Goal: Information Seeking & Learning: Learn about a topic

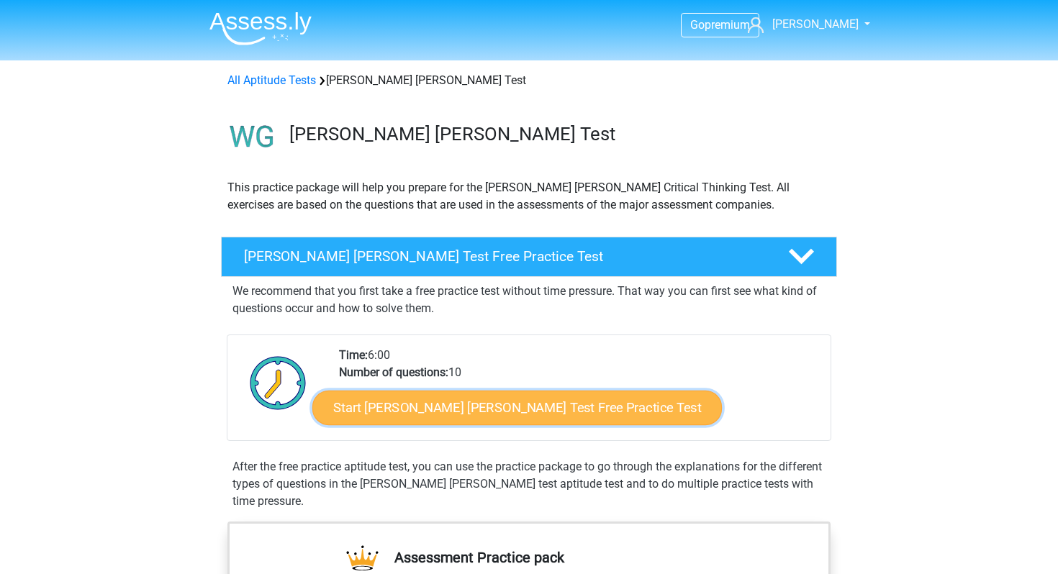
click at [436, 399] on link "Start Watson Glaser Test Free Practice Test" at bounding box center [517, 408] width 410 height 35
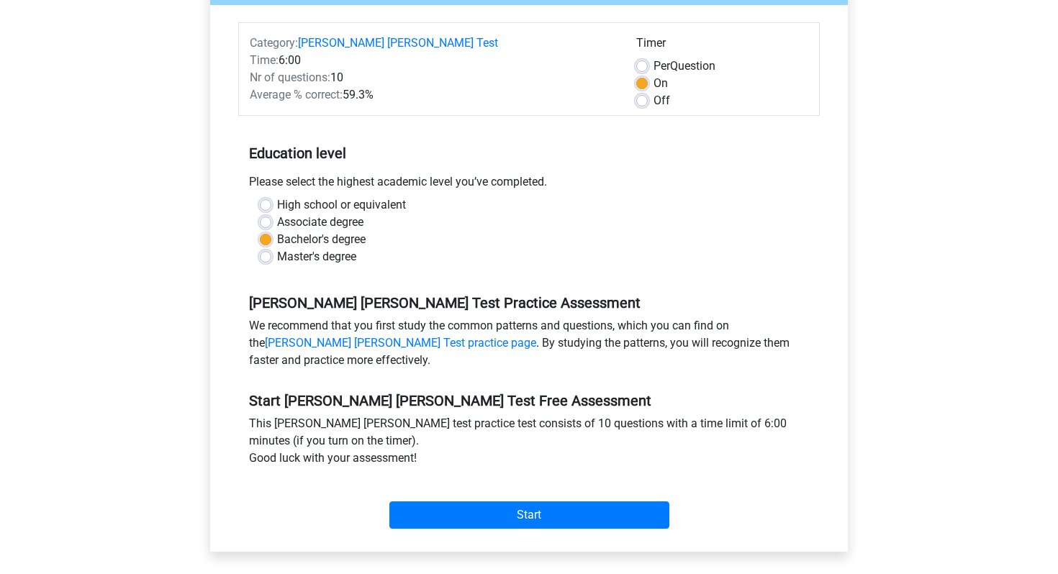
scroll to position [185, 0]
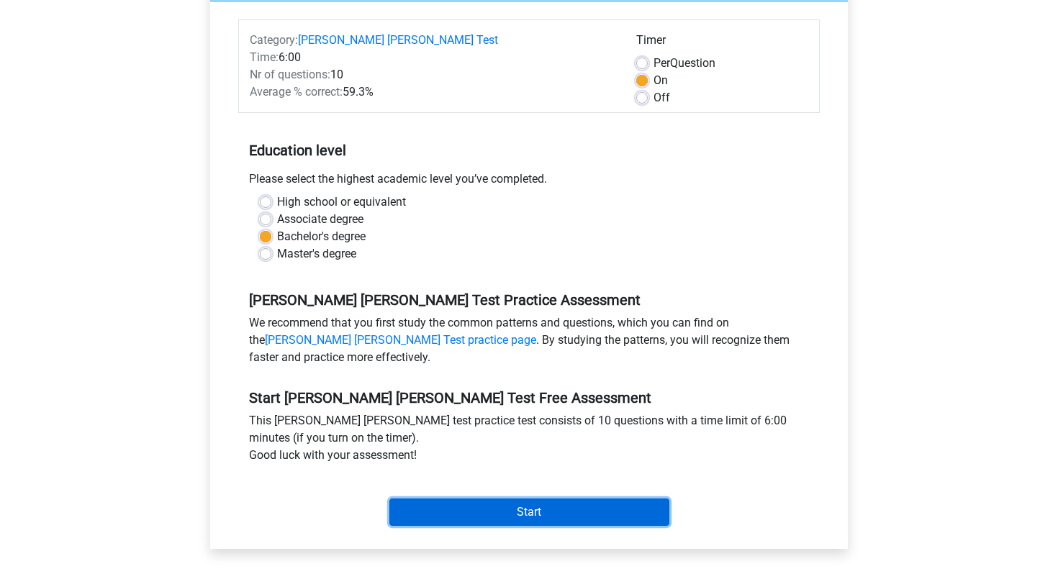
click at [441, 499] on input "Start" at bounding box center [529, 512] width 280 height 27
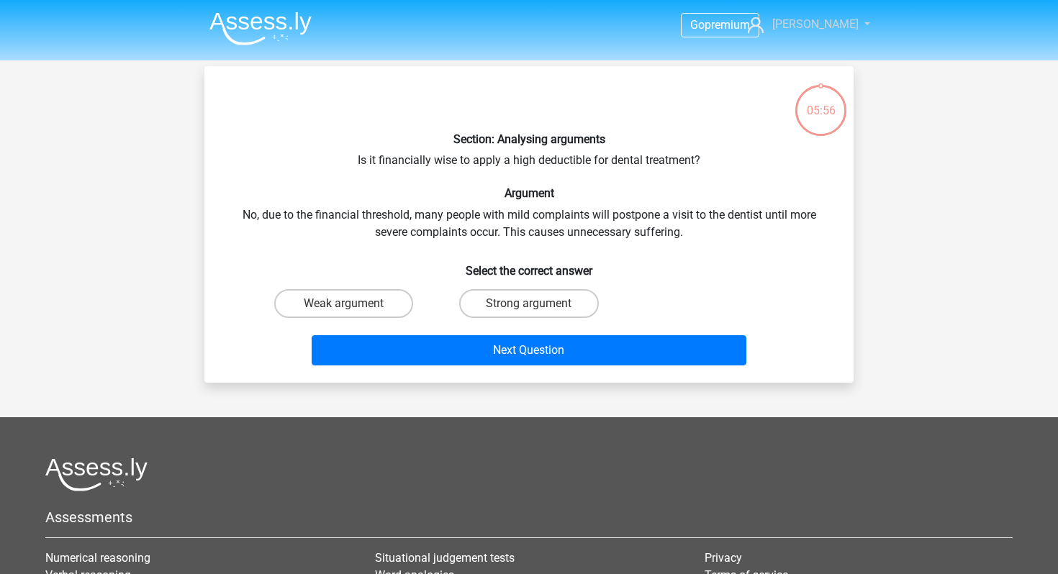
click at [816, 24] on span "[PERSON_NAME]" at bounding box center [815, 24] width 86 height 14
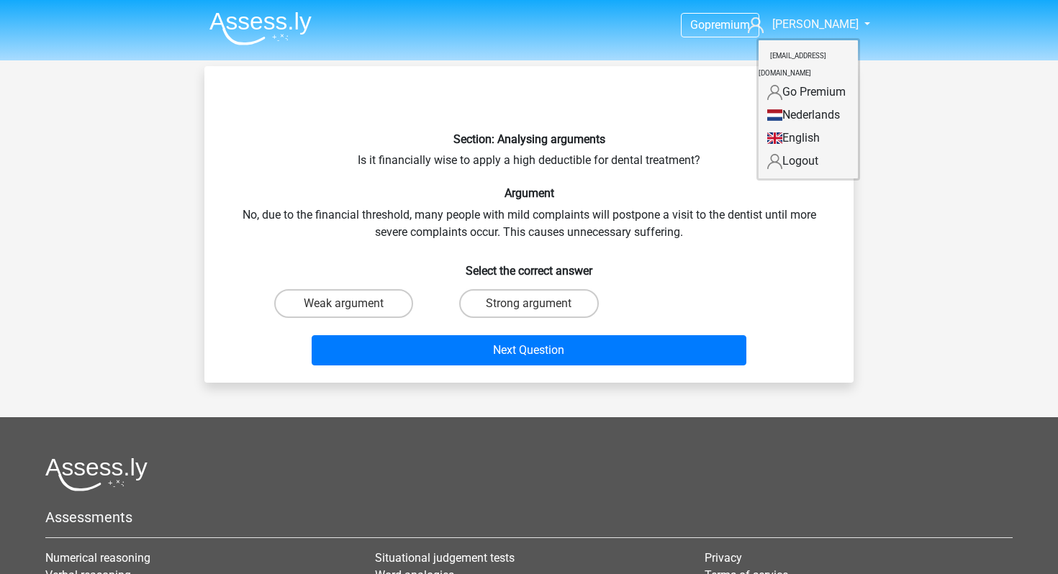
click at [793, 81] on link "Go Premium" at bounding box center [808, 92] width 99 height 23
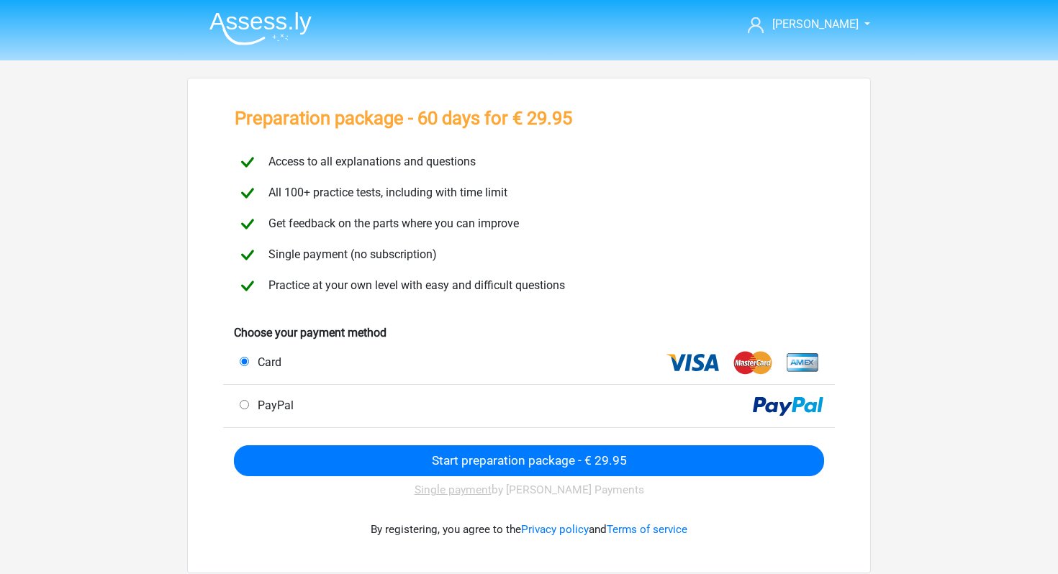
click at [284, 15] on img at bounding box center [260, 29] width 102 height 34
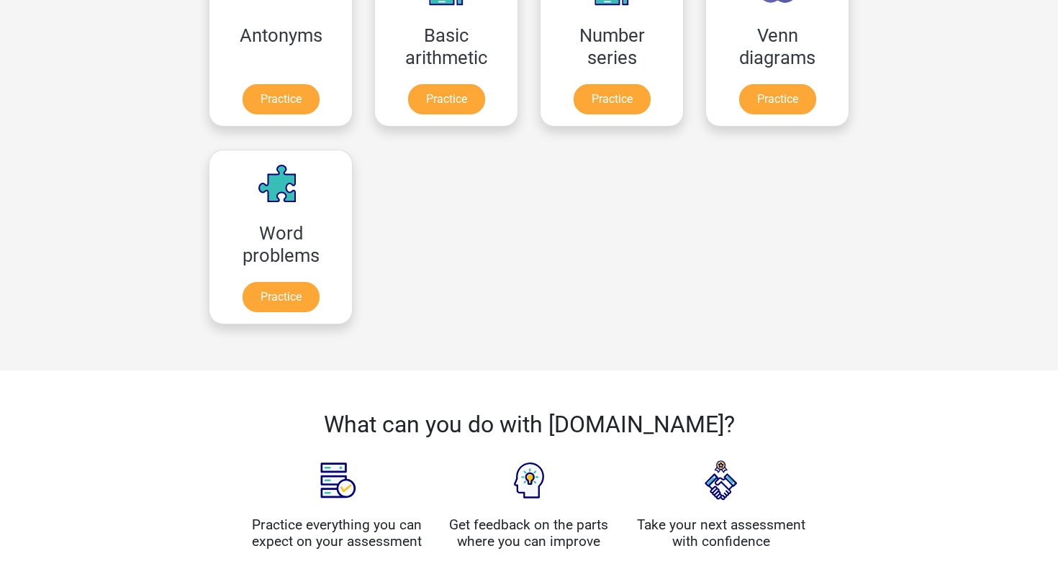
scroll to position [1058, 0]
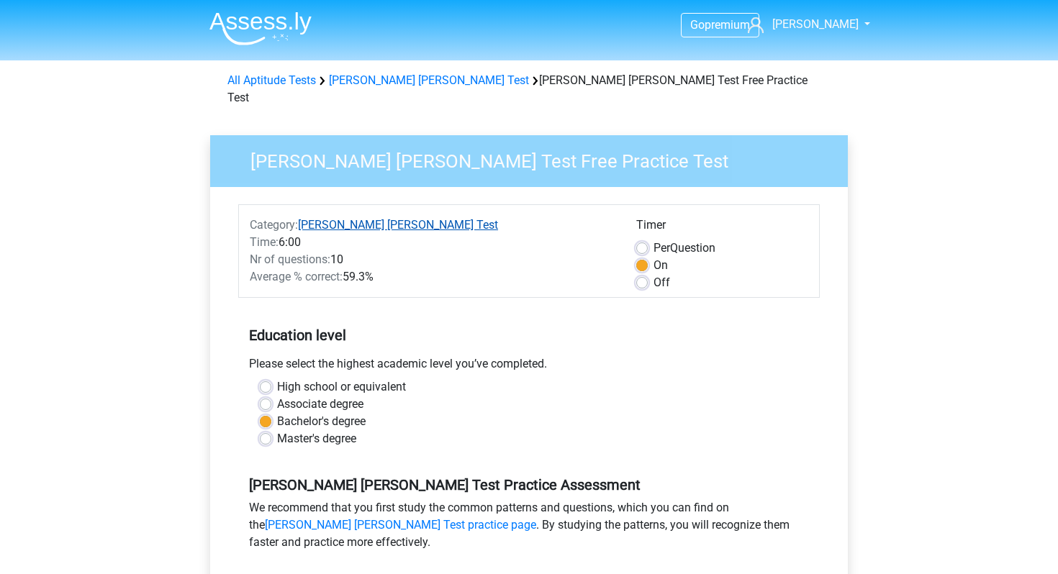
click at [330, 218] on link "[PERSON_NAME] [PERSON_NAME] Test" at bounding box center [398, 225] width 200 height 14
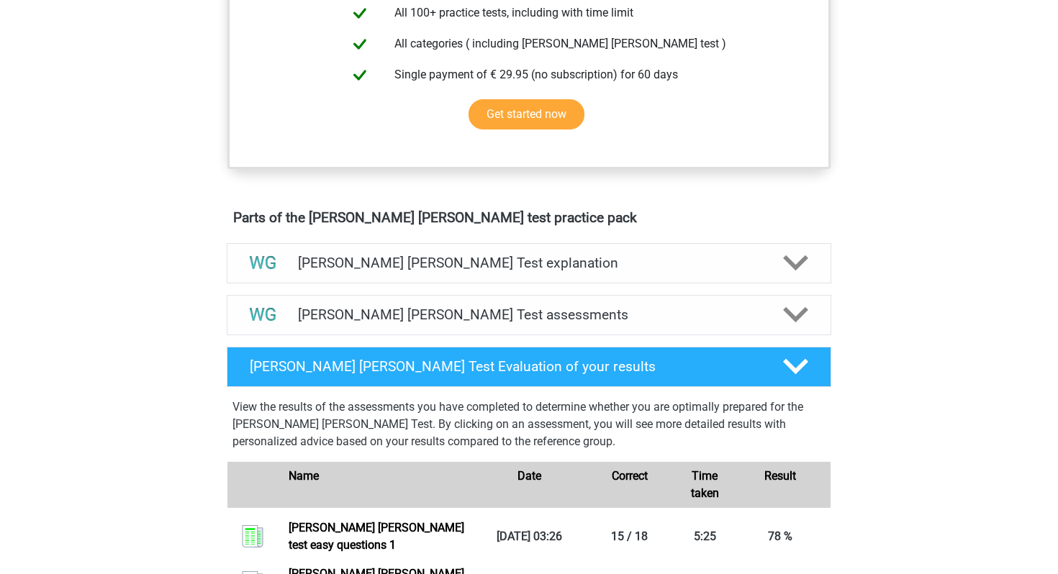
scroll to position [651, 0]
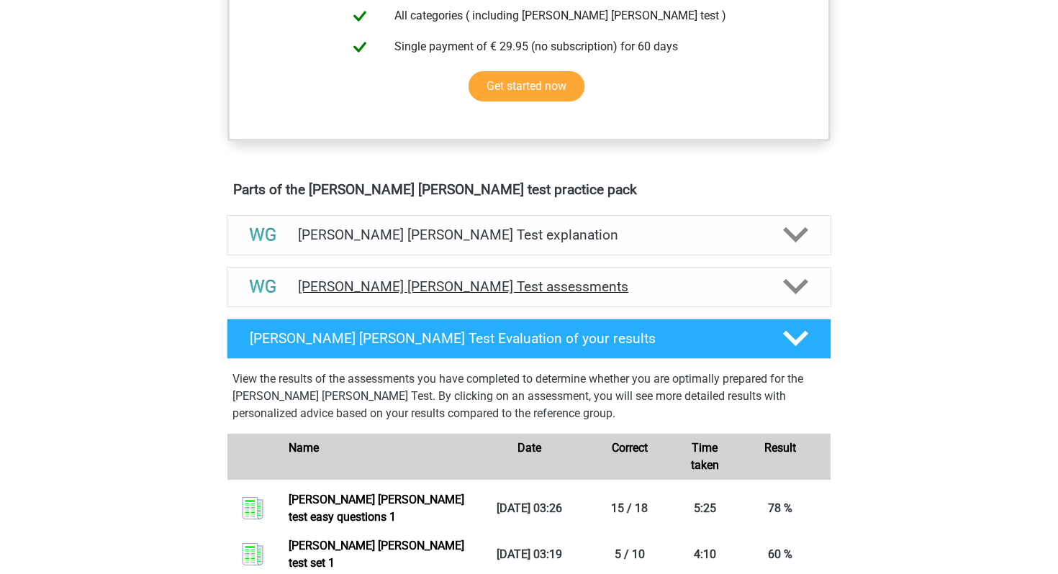
click at [373, 288] on h4 "Watson Glaser Test assessments" at bounding box center [529, 287] width 462 height 17
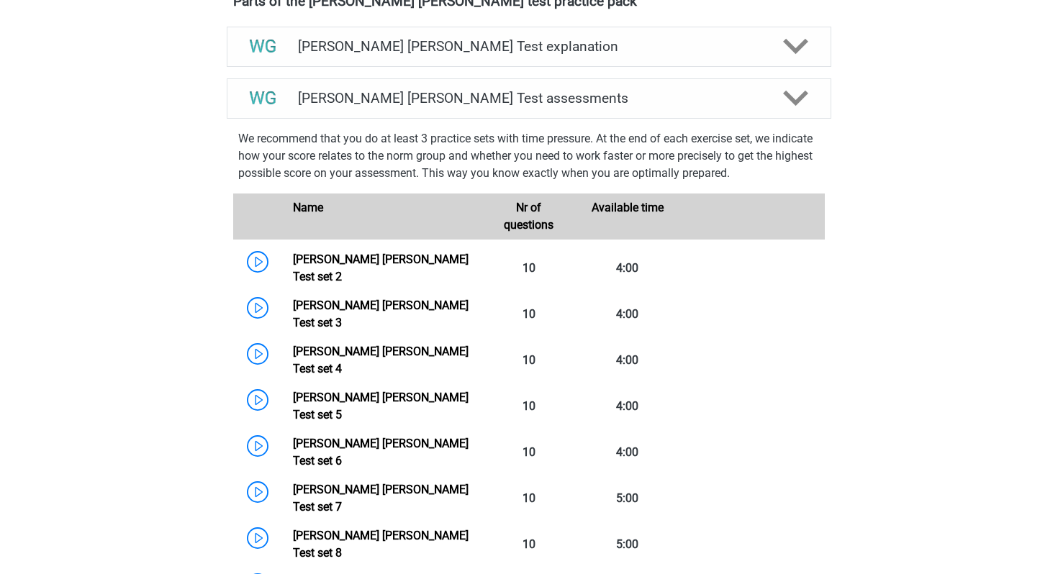
scroll to position [894, 0]
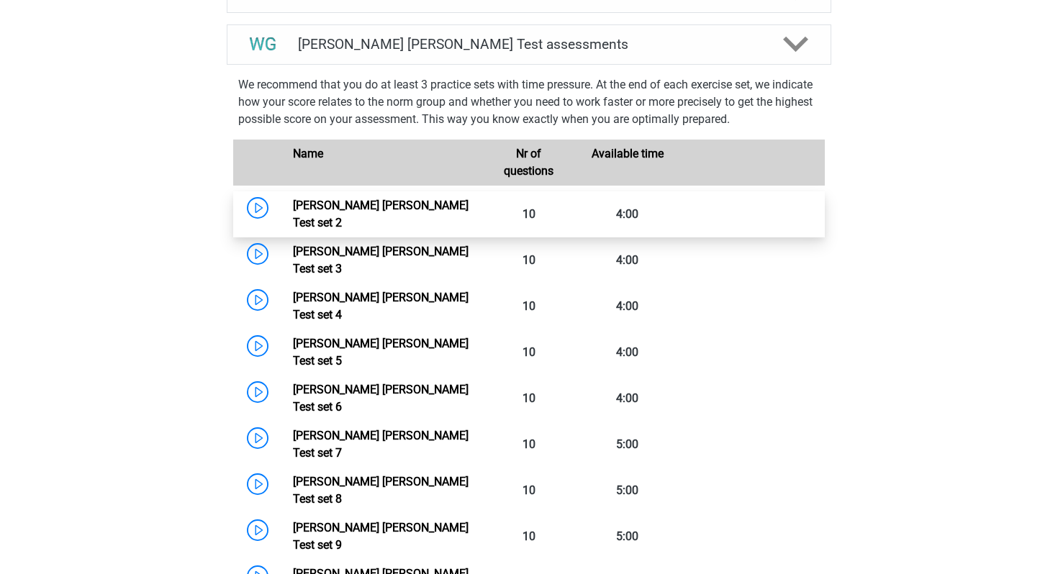
click at [326, 208] on link "Watson Glaser Test set 2" at bounding box center [381, 214] width 176 height 31
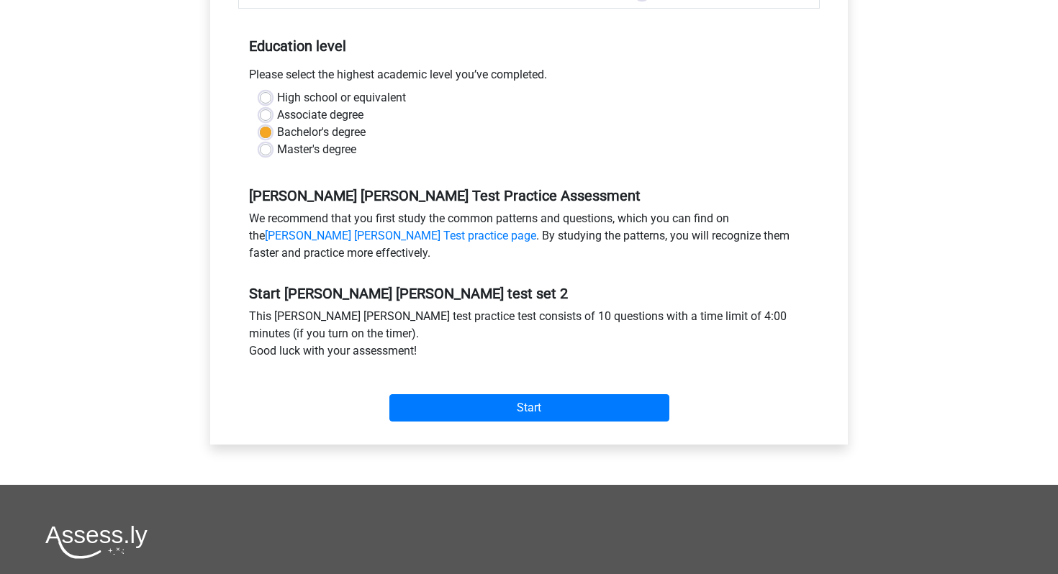
scroll to position [305, 0]
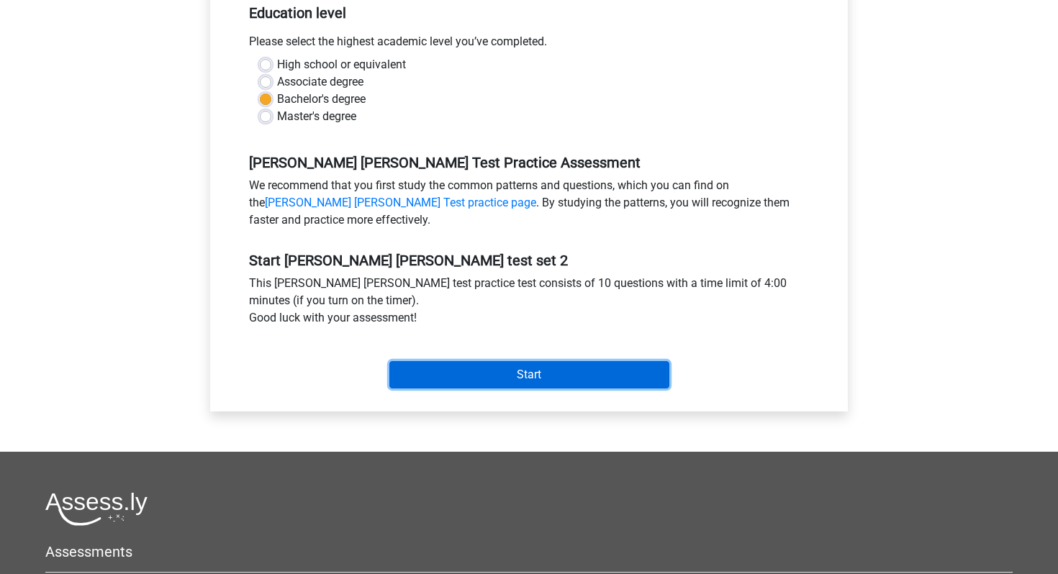
click at [428, 377] on input "Start" at bounding box center [529, 374] width 280 height 27
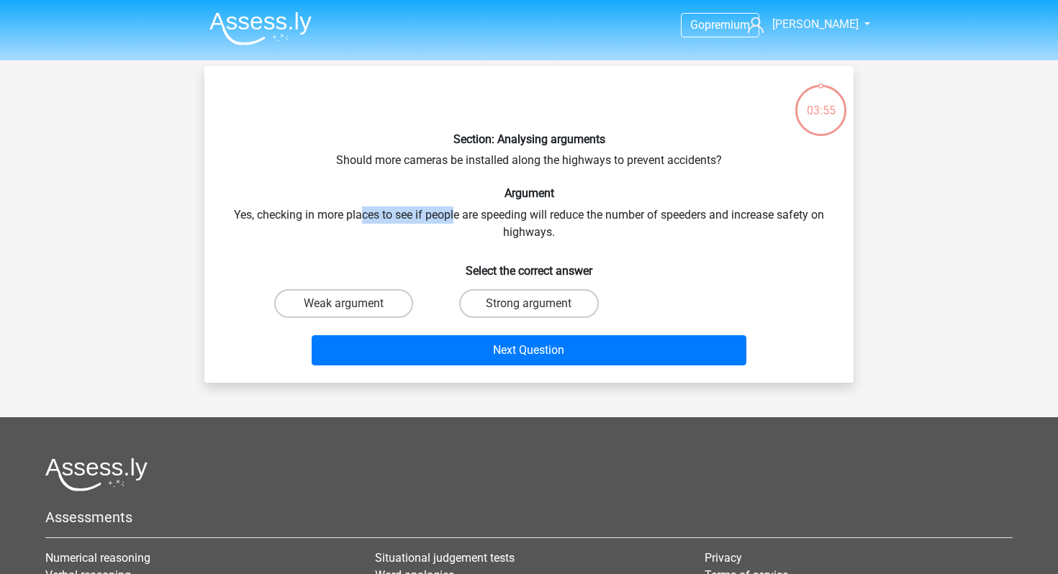
drag, startPoint x: 361, startPoint y: 212, endPoint x: 472, endPoint y: 212, distance: 111.6
click at [469, 212] on div "Section: Analysing arguments Should more cameras be installed along the highway…" at bounding box center [529, 225] width 638 height 294
click at [472, 212] on div "Section: Analysing arguments Should more cameras be installed along the highway…" at bounding box center [529, 225] width 638 height 294
click at [379, 302] on label "Weak argument" at bounding box center [343, 303] width 139 height 29
click at [353, 304] on input "Weak argument" at bounding box center [348, 308] width 9 height 9
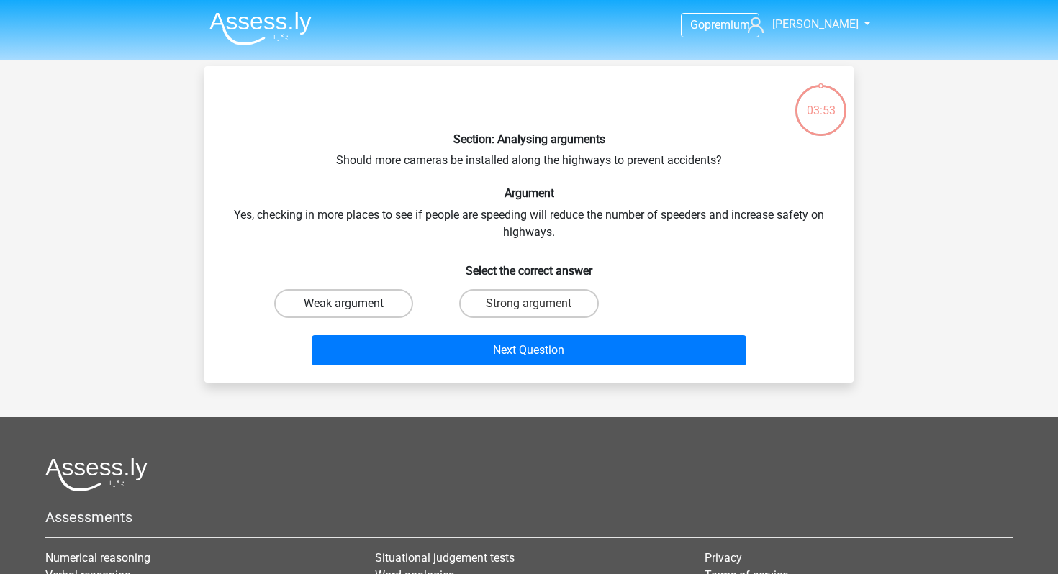
radio input "true"
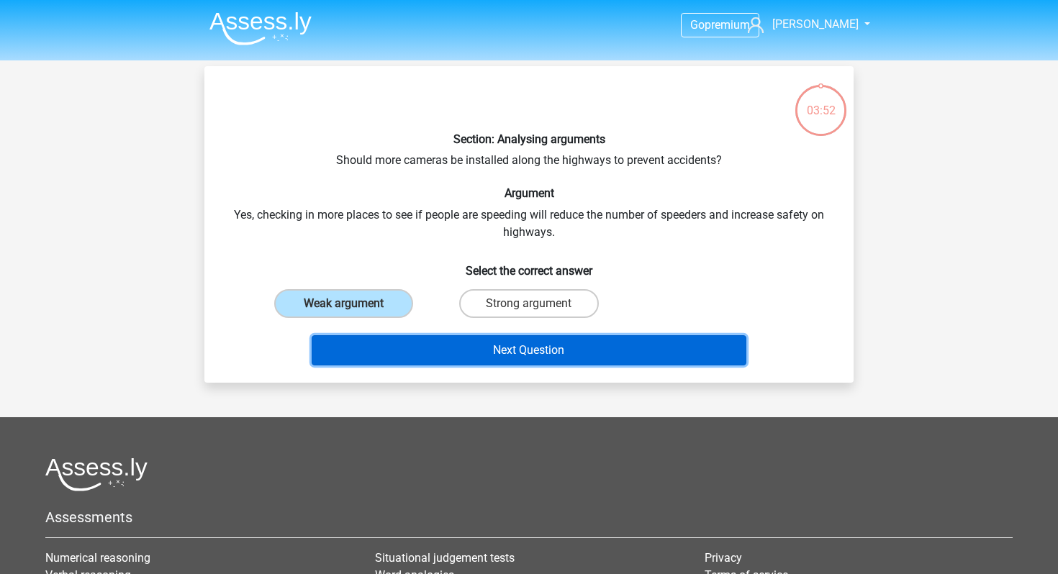
click at [433, 361] on button "Next Question" at bounding box center [529, 350] width 435 height 30
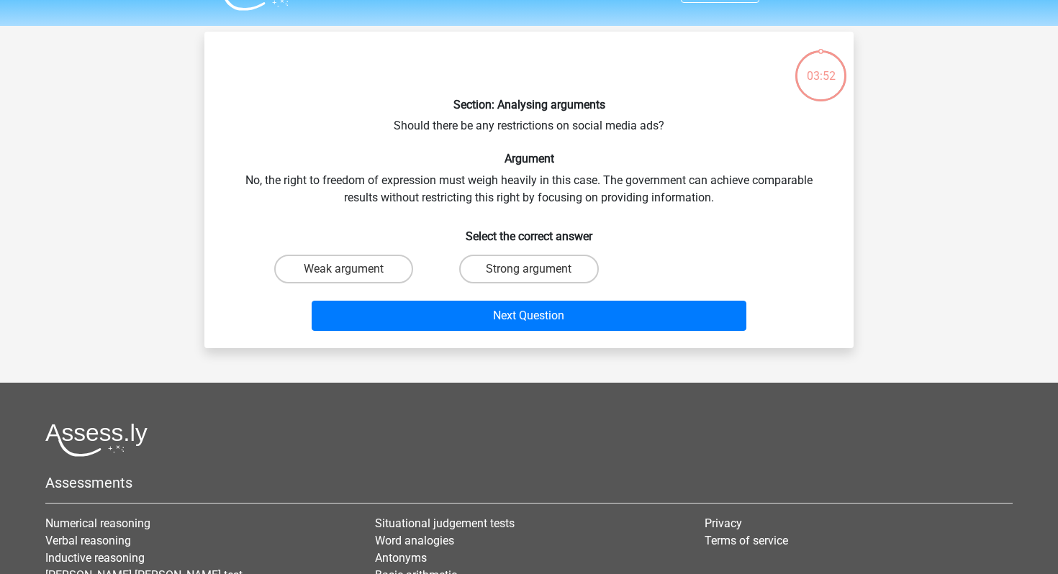
scroll to position [30, 0]
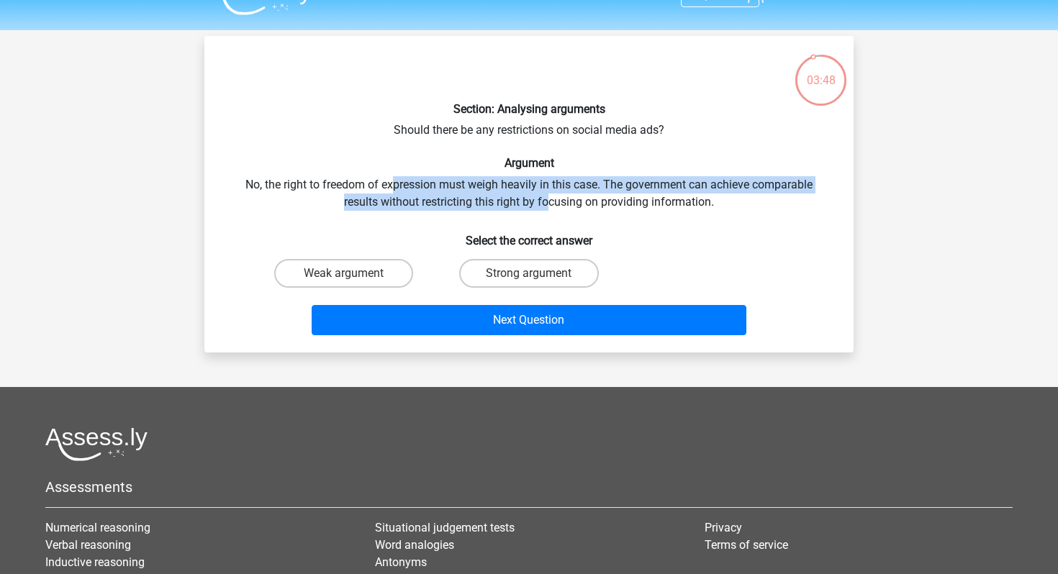
drag, startPoint x: 391, startPoint y: 186, endPoint x: 550, endPoint y: 195, distance: 159.3
click at [549, 195] on div "Section: Analysing arguments Should there be any restrictions on social media a…" at bounding box center [529, 195] width 638 height 294
click at [550, 195] on div "Section: Analysing arguments Should there be any restrictions on social media a…" at bounding box center [529, 195] width 638 height 294
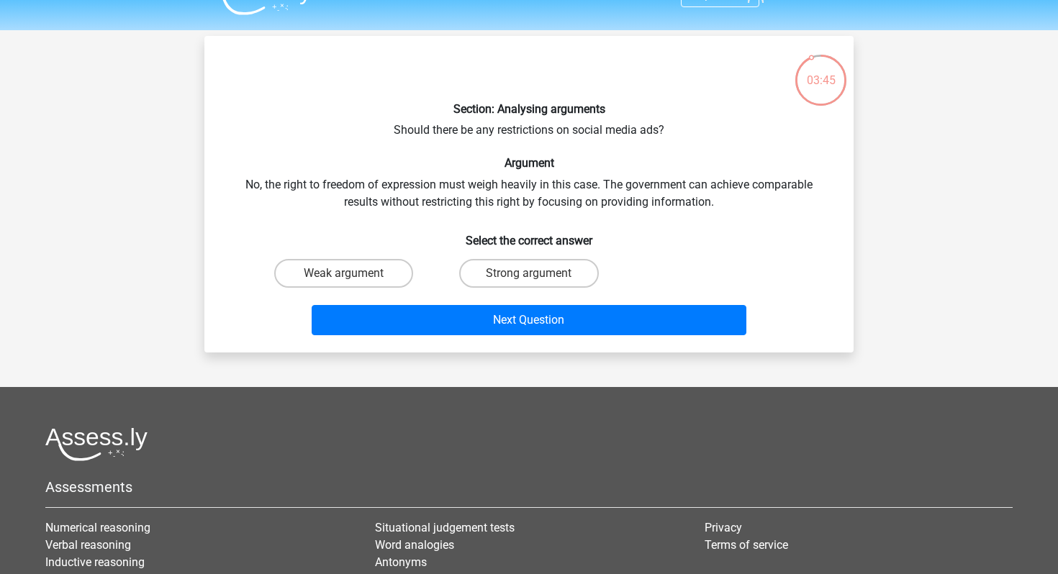
scroll to position [14, 0]
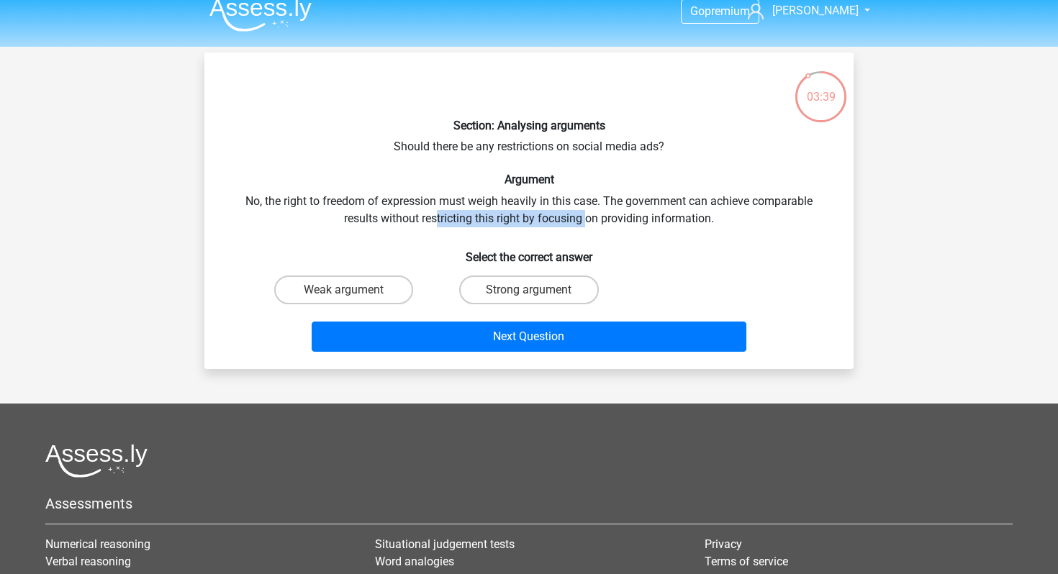
drag, startPoint x: 436, startPoint y: 221, endPoint x: 595, endPoint y: 221, distance: 158.4
click at [593, 221] on div "Section: Analysing arguments Should there be any restrictions on social media a…" at bounding box center [529, 211] width 638 height 294
click at [595, 221] on div "Section: Analysing arguments Should there be any restrictions on social media a…" at bounding box center [529, 211] width 638 height 294
click at [377, 294] on label "Weak argument" at bounding box center [343, 290] width 139 height 29
click at [353, 294] on input "Weak argument" at bounding box center [348, 294] width 9 height 9
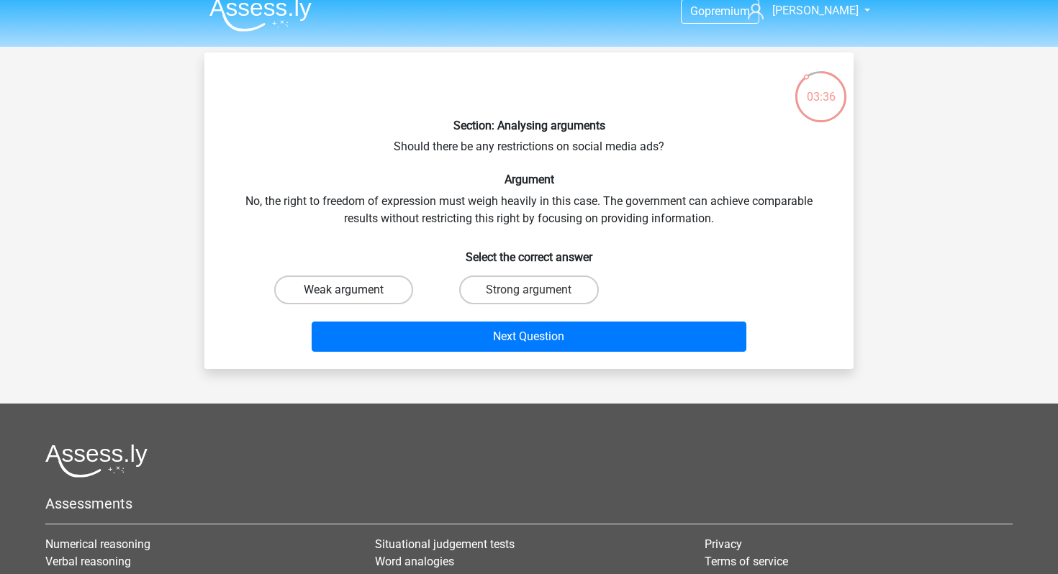
radio input "true"
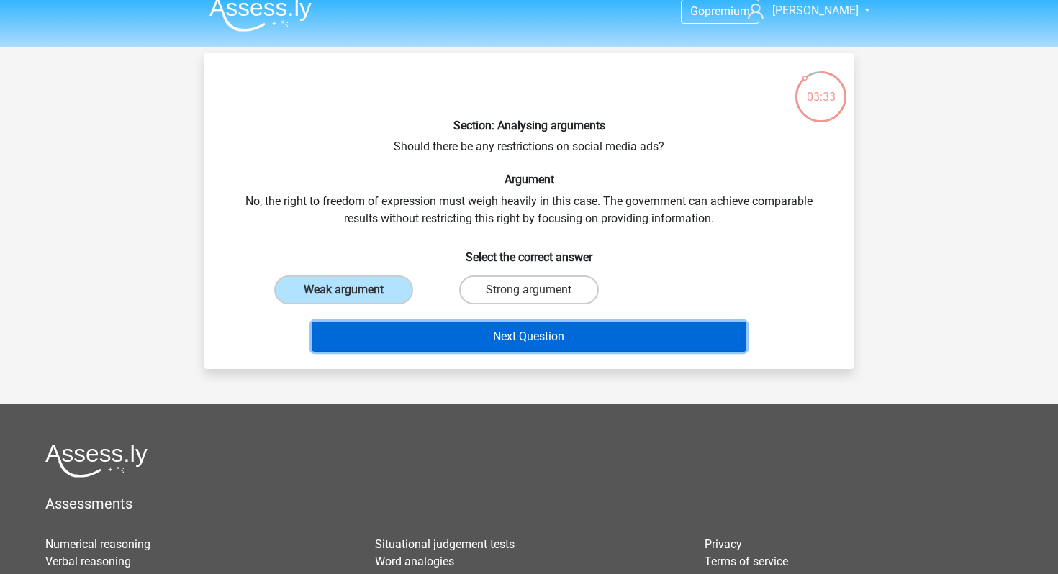
click at [471, 340] on button "Next Question" at bounding box center [529, 337] width 435 height 30
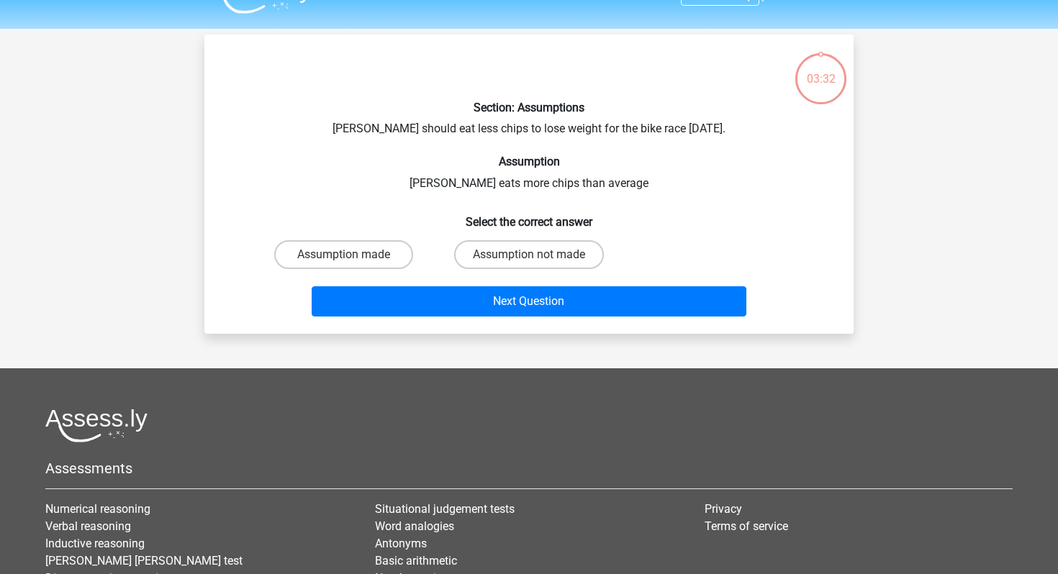
scroll to position [16, 0]
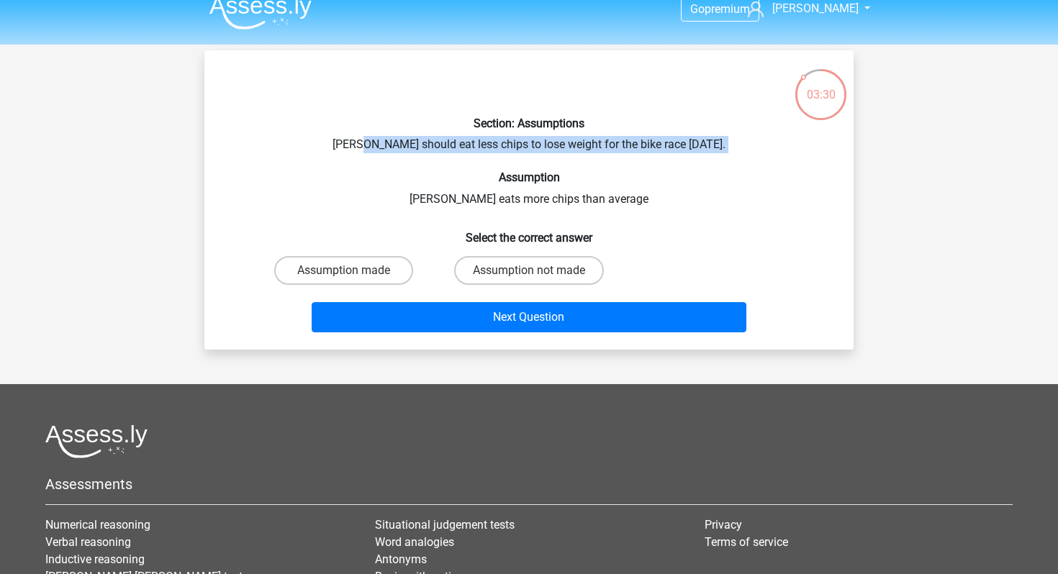
drag, startPoint x: 368, startPoint y: 148, endPoint x: 577, endPoint y: 160, distance: 209.1
click at [575, 161] on div "Section: Assumptions Chris should eat less chips to lose weight for the bike ra…" at bounding box center [529, 200] width 638 height 276
click at [524, 148] on div "Section: Assumptions Chris should eat less chips to lose weight for the bike ra…" at bounding box center [529, 200] width 638 height 276
click at [505, 267] on label "Assumption not made" at bounding box center [529, 270] width 150 height 29
click at [529, 271] on input "Assumption not made" at bounding box center [533, 275] width 9 height 9
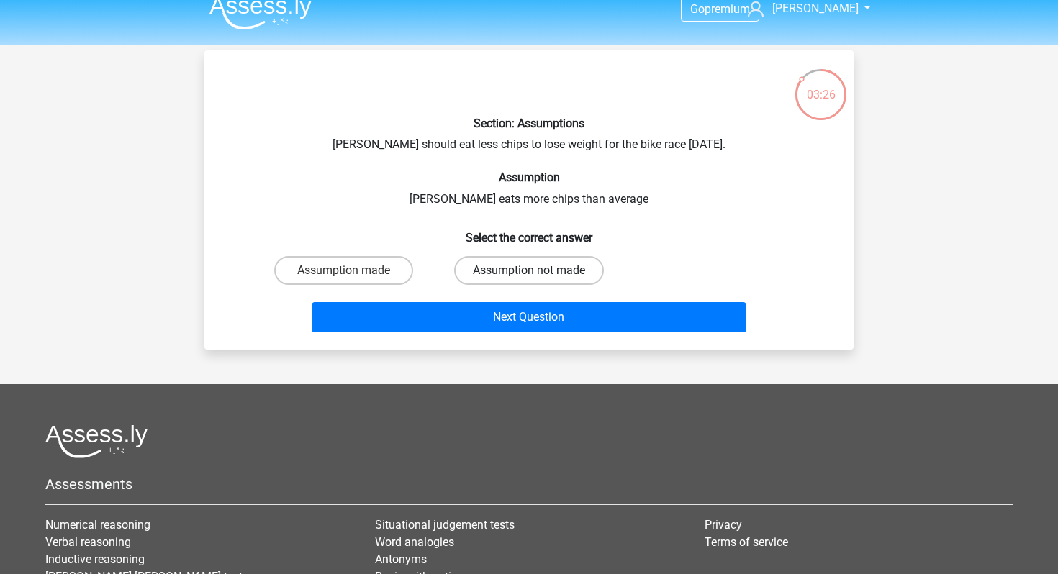
radio input "true"
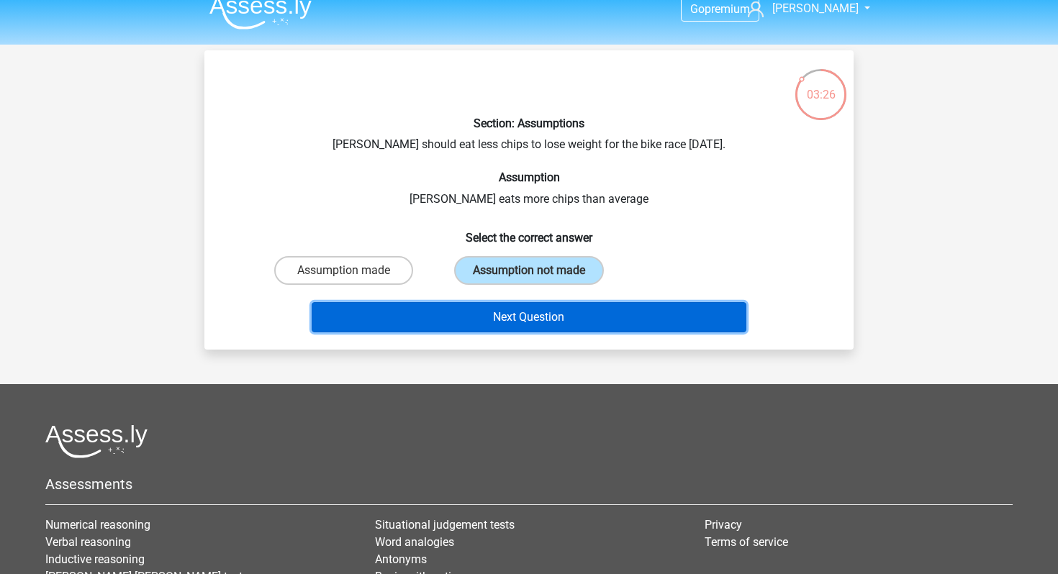
click at [505, 308] on button "Next Question" at bounding box center [529, 317] width 435 height 30
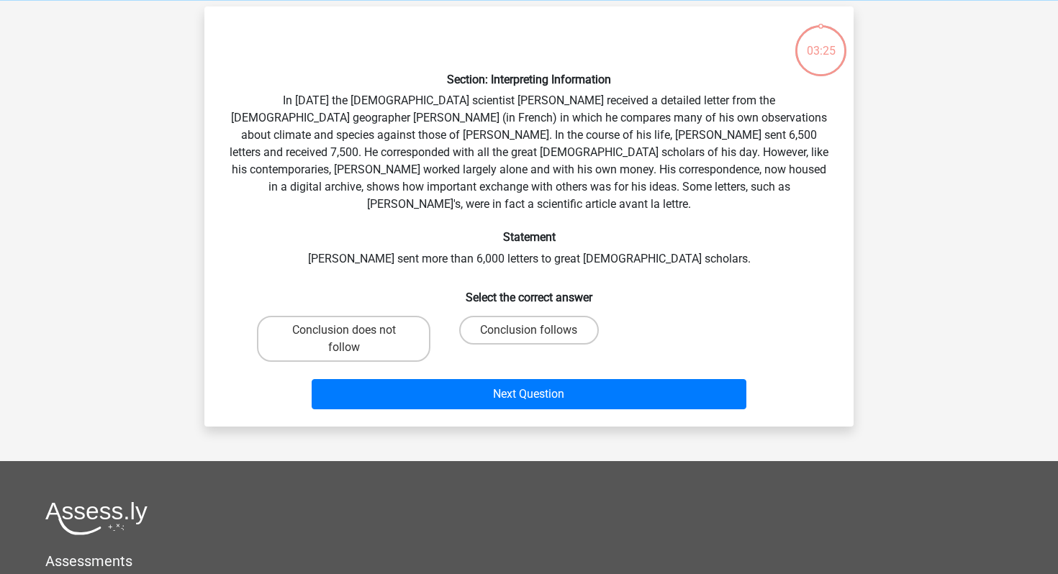
scroll to position [66, 0]
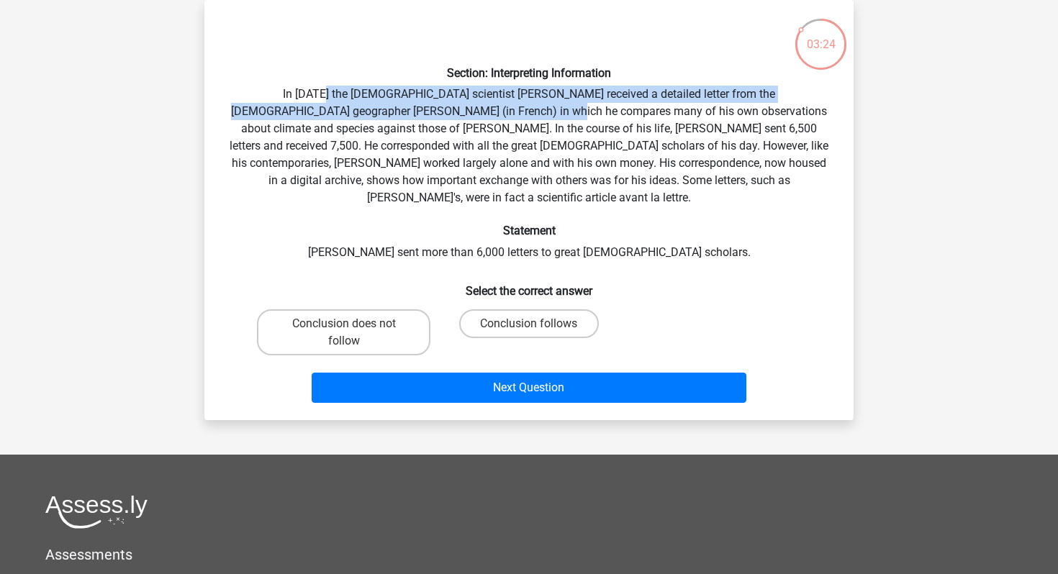
drag, startPoint x: 281, startPoint y: 93, endPoint x: 461, endPoint y: 111, distance: 181.6
click at [461, 111] on div "Section: Interpreting Information In 1839 the English scientist Charles Darwin …" at bounding box center [529, 210] width 638 height 397
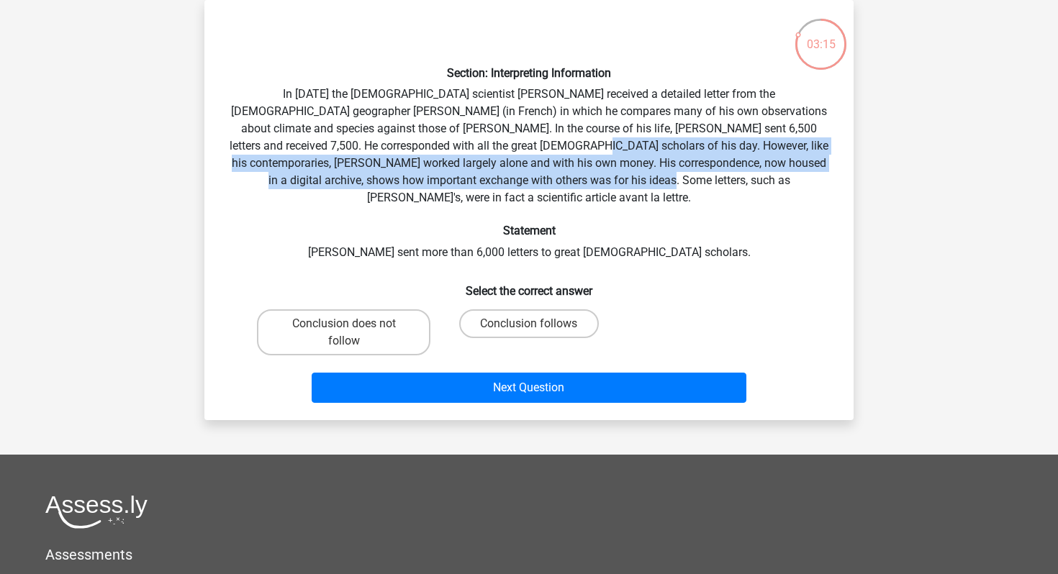
drag, startPoint x: 426, startPoint y: 148, endPoint x: 536, endPoint y: 184, distance: 115.2
click at [536, 184] on div "Section: Interpreting Information In 1839 the English scientist Charles Darwin …" at bounding box center [529, 210] width 638 height 397
click at [513, 168] on div "Section: Interpreting Information In 1839 the English scientist Charles Darwin …" at bounding box center [529, 210] width 638 height 397
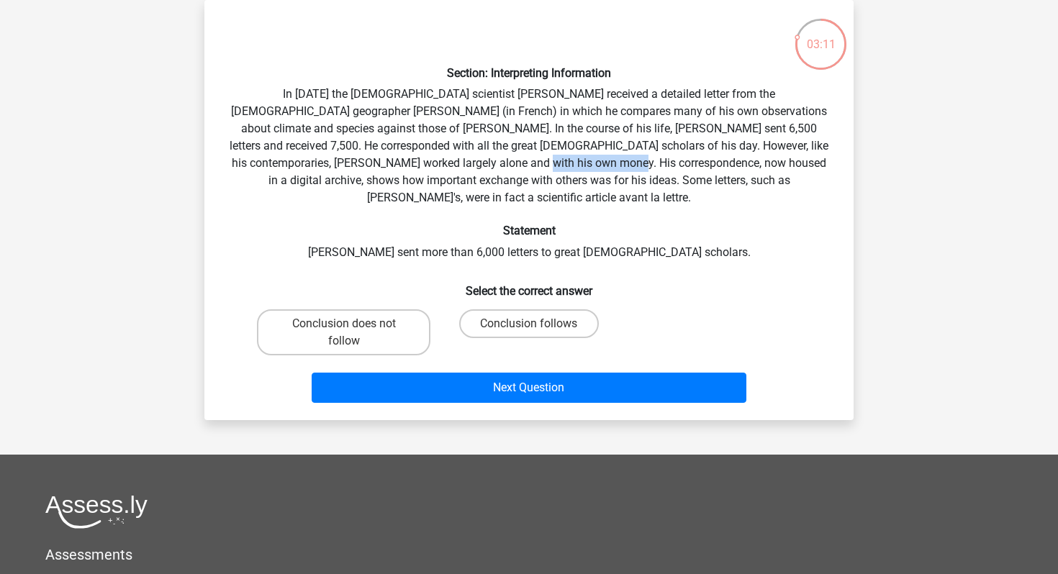
drag, startPoint x: 374, startPoint y: 163, endPoint x: 465, endPoint y: 160, distance: 90.8
click at [465, 160] on div "Section: Interpreting Information In 1839 the English scientist Charles Darwin …" at bounding box center [529, 210] width 638 height 397
drag, startPoint x: 424, startPoint y: 155, endPoint x: 511, endPoint y: 171, distance: 88.5
click at [511, 171] on div "Section: Interpreting Information In 1839 the English scientist Charles Darwin …" at bounding box center [529, 210] width 638 height 397
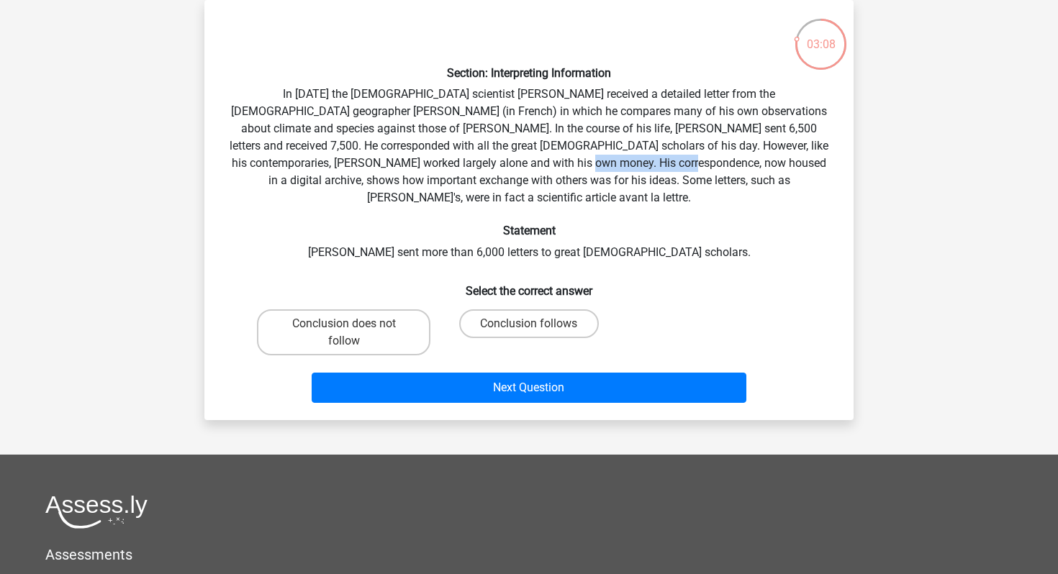
click at [511, 171] on div "Section: Interpreting Information In 1839 the English scientist Charles Darwin …" at bounding box center [529, 210] width 638 height 397
drag, startPoint x: 439, startPoint y: 167, endPoint x: 555, endPoint y: 171, distance: 115.9
click at [554, 171] on div "Section: Interpreting Information In 1839 the English scientist Charles Darwin …" at bounding box center [529, 210] width 638 height 397
click at [555, 171] on div "Section: Interpreting Information In 1839 the English scientist Charles Darwin …" at bounding box center [529, 210] width 638 height 397
drag, startPoint x: 406, startPoint y: 132, endPoint x: 544, endPoint y: 137, distance: 138.3
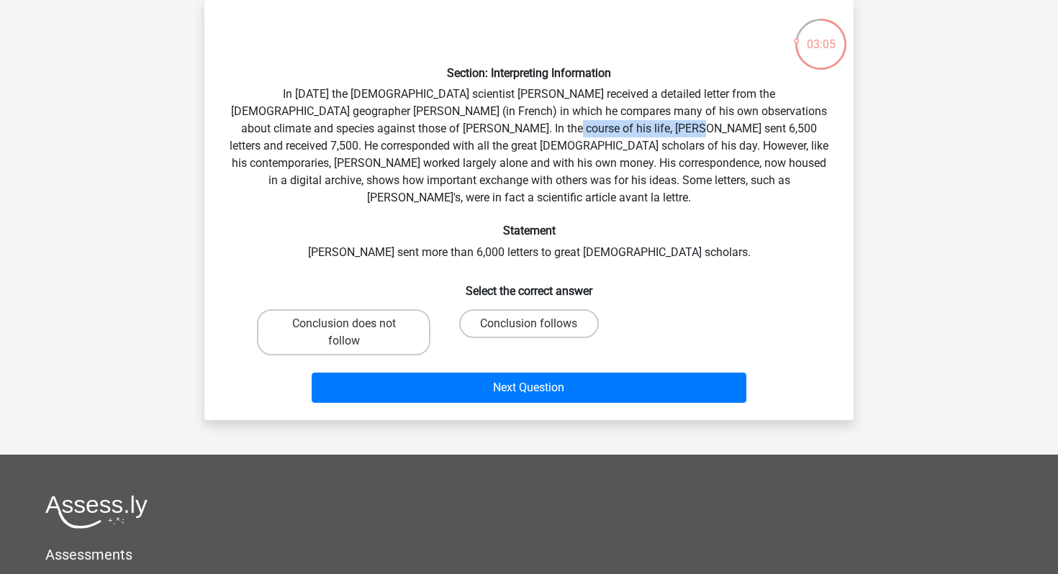
click at [543, 137] on div "Section: Interpreting Information In 1839 the English scientist Charles Darwin …" at bounding box center [529, 210] width 638 height 397
click at [544, 137] on div "Section: Interpreting Information In 1839 the English scientist Charles Darwin …" at bounding box center [529, 210] width 638 height 397
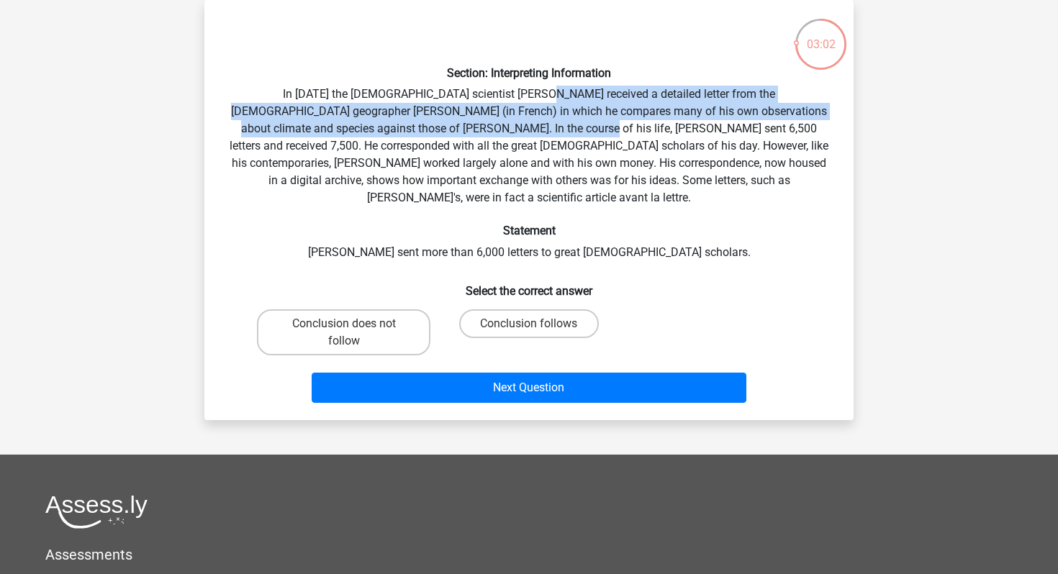
drag, startPoint x: 488, startPoint y: 99, endPoint x: 437, endPoint y: 134, distance: 62.1
click at [438, 134] on div "Section: Interpreting Information In 1839 the English scientist Charles Darwin …" at bounding box center [529, 210] width 638 height 397
click at [437, 134] on div "Section: Interpreting Information In 1839 the English scientist Charles Darwin …" at bounding box center [529, 210] width 638 height 397
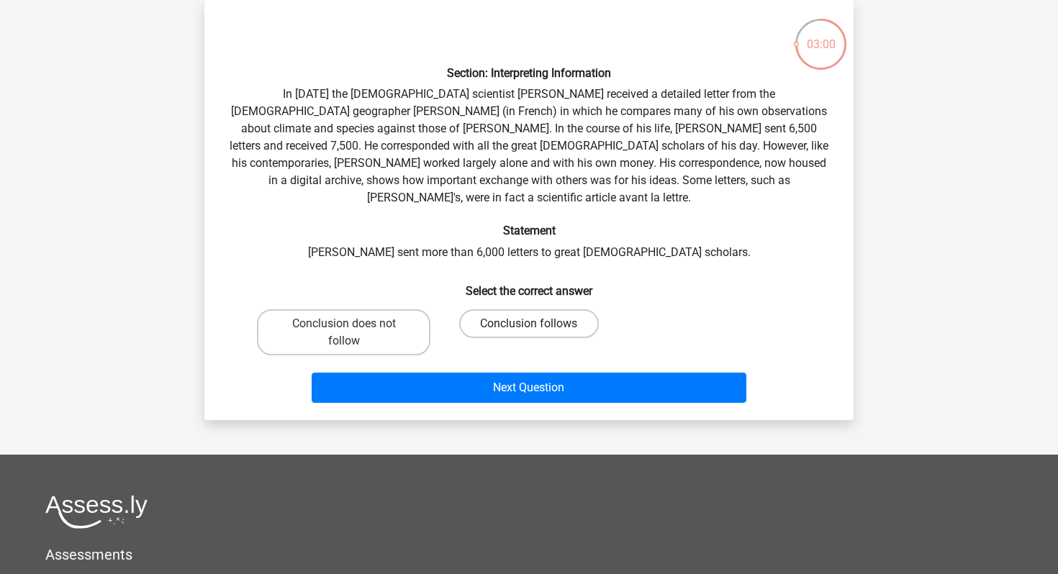
click at [518, 310] on label "Conclusion follows" at bounding box center [528, 324] width 139 height 29
click at [529, 324] on input "Conclusion follows" at bounding box center [533, 328] width 9 height 9
radio input "true"
click at [425, 310] on label "Conclusion does not follow" at bounding box center [343, 333] width 173 height 46
click at [353, 324] on input "Conclusion does not follow" at bounding box center [348, 328] width 9 height 9
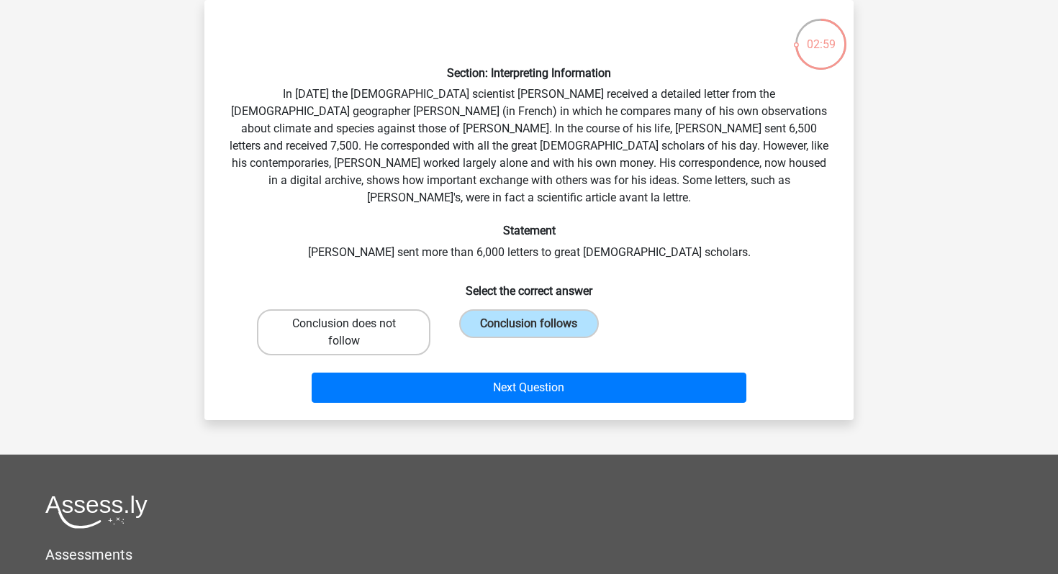
radio input "true"
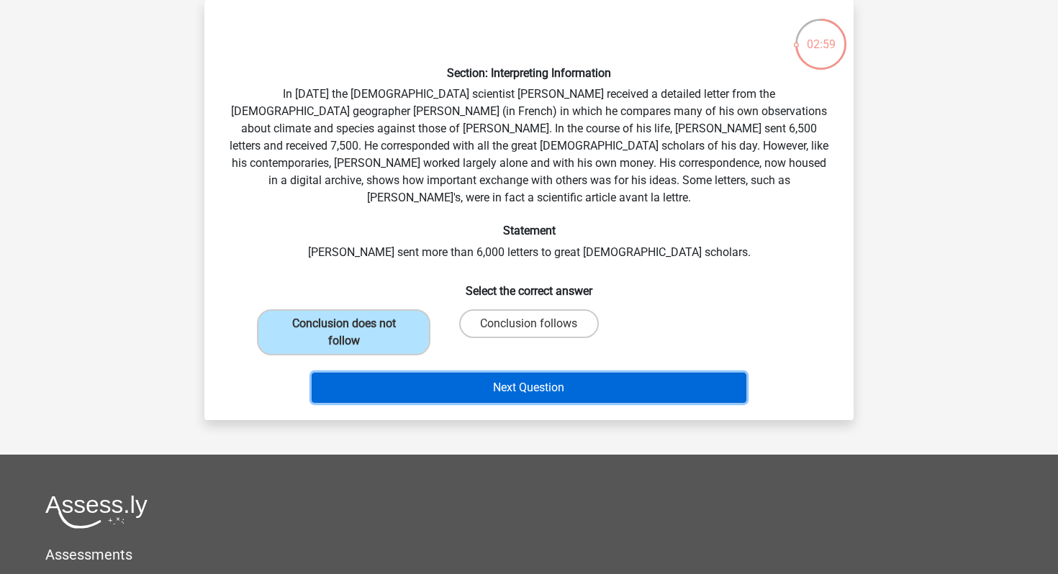
click at [428, 373] on button "Next Question" at bounding box center [529, 388] width 435 height 30
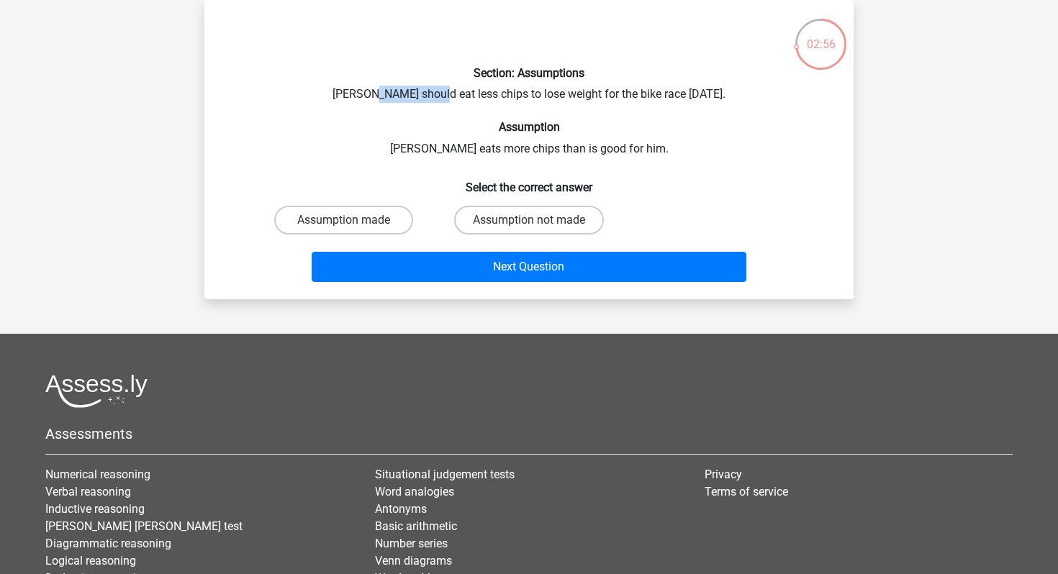
drag, startPoint x: 379, startPoint y: 91, endPoint x: 448, endPoint y: 91, distance: 68.4
click at [447, 91] on div "Section: Assumptions Chris should eat less chips to lose weight for the bike ra…" at bounding box center [529, 150] width 638 height 276
click at [448, 91] on div "Section: Assumptions Chris should eat less chips to lose weight for the bike ra…" at bounding box center [529, 150] width 638 height 276
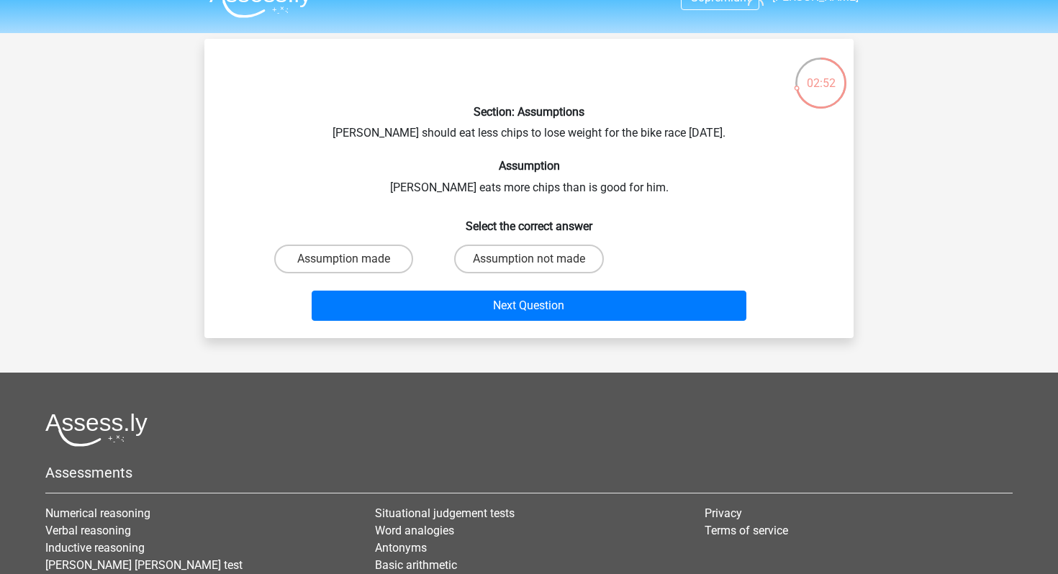
scroll to position [24, 0]
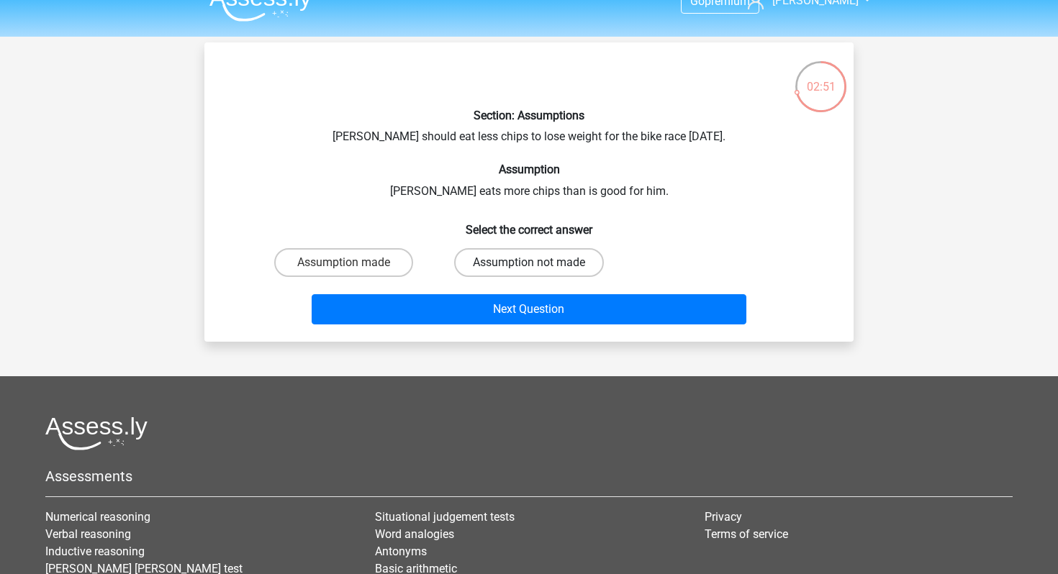
click at [515, 261] on label "Assumption not made" at bounding box center [529, 262] width 150 height 29
click at [529, 263] on input "Assumption not made" at bounding box center [533, 267] width 9 height 9
radio input "true"
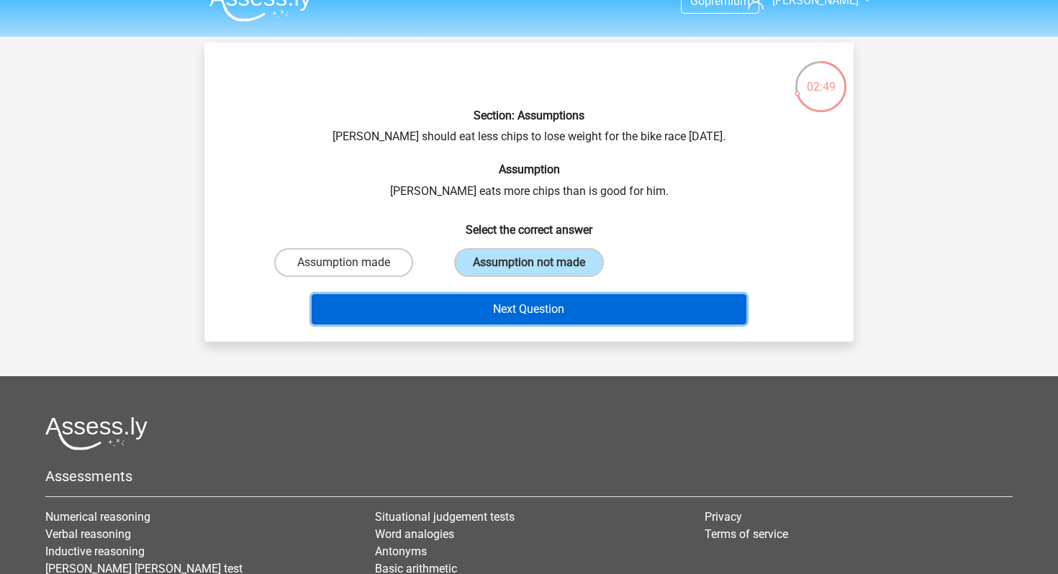
click at [508, 307] on button "Next Question" at bounding box center [529, 309] width 435 height 30
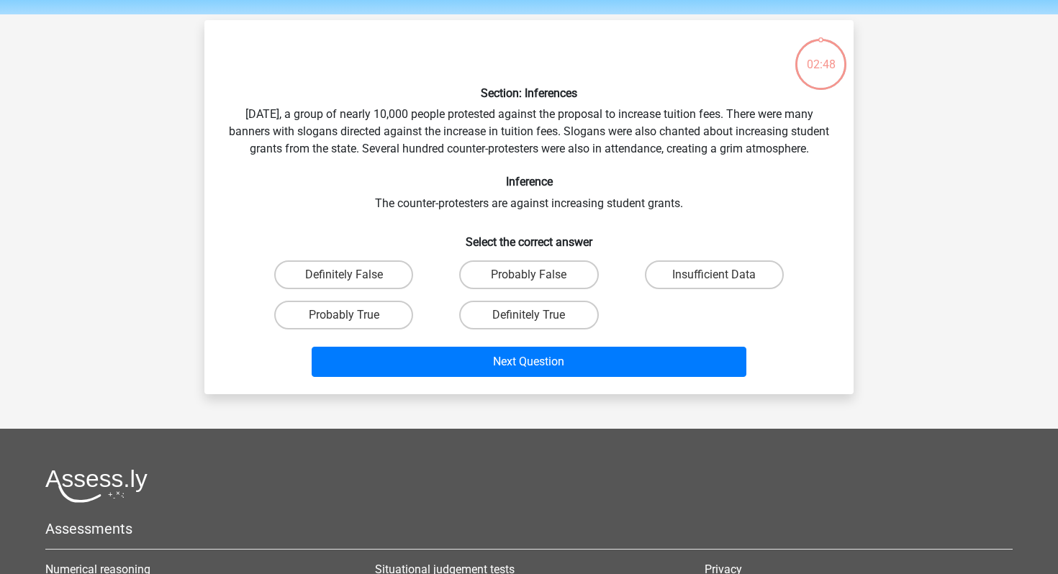
scroll to position [47, 0]
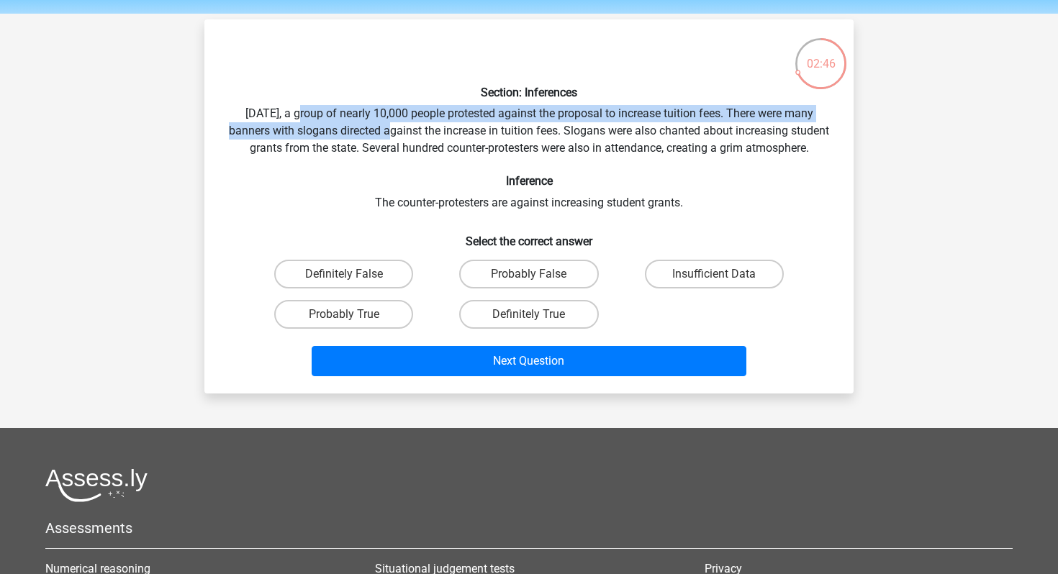
drag, startPoint x: 301, startPoint y: 117, endPoint x: 397, endPoint y: 135, distance: 97.3
click at [396, 135] on div "Section: Inferences Last Saturday, a group of nearly 10,000 people protested ag…" at bounding box center [529, 206] width 638 height 351
click at [397, 135] on div "Section: Inferences Last Saturday, a group of nearly 10,000 people protested ag…" at bounding box center [529, 206] width 638 height 351
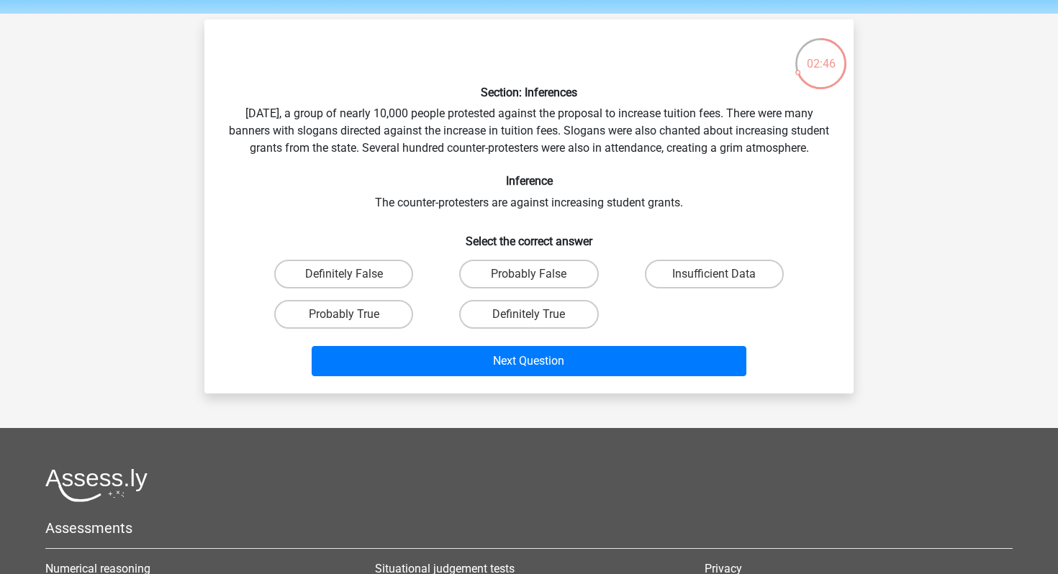
scroll to position [0, 0]
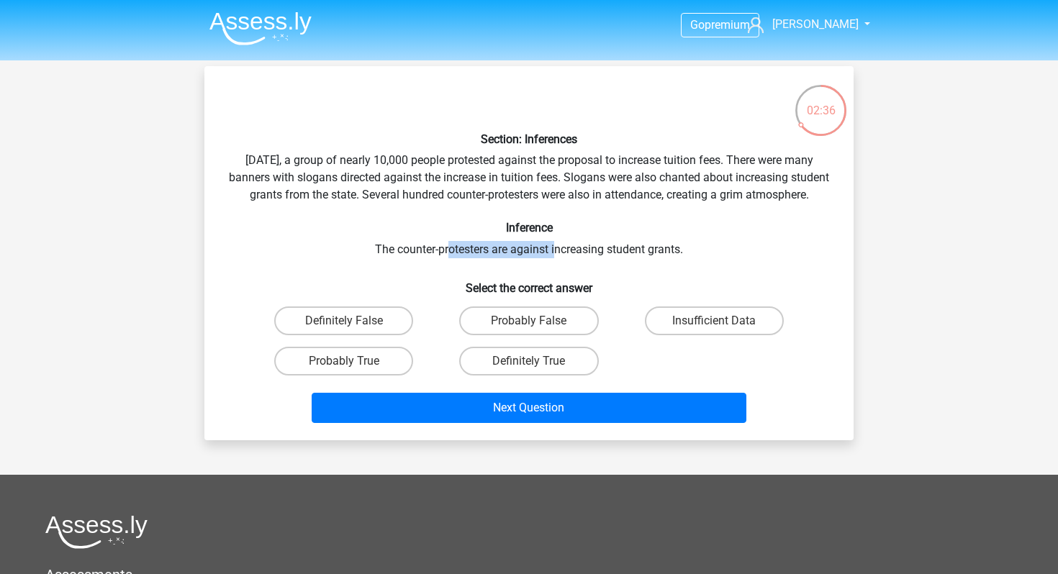
drag, startPoint x: 450, startPoint y: 270, endPoint x: 584, endPoint y: 269, distance: 133.9
click at [583, 269] on div "Section: Inferences Last Saturday, a group of nearly 10,000 people protested ag…" at bounding box center [529, 253] width 638 height 351
click at [584, 269] on div "Section: Inferences Last Saturday, a group of nearly 10,000 people protested ag…" at bounding box center [529, 253] width 638 height 351
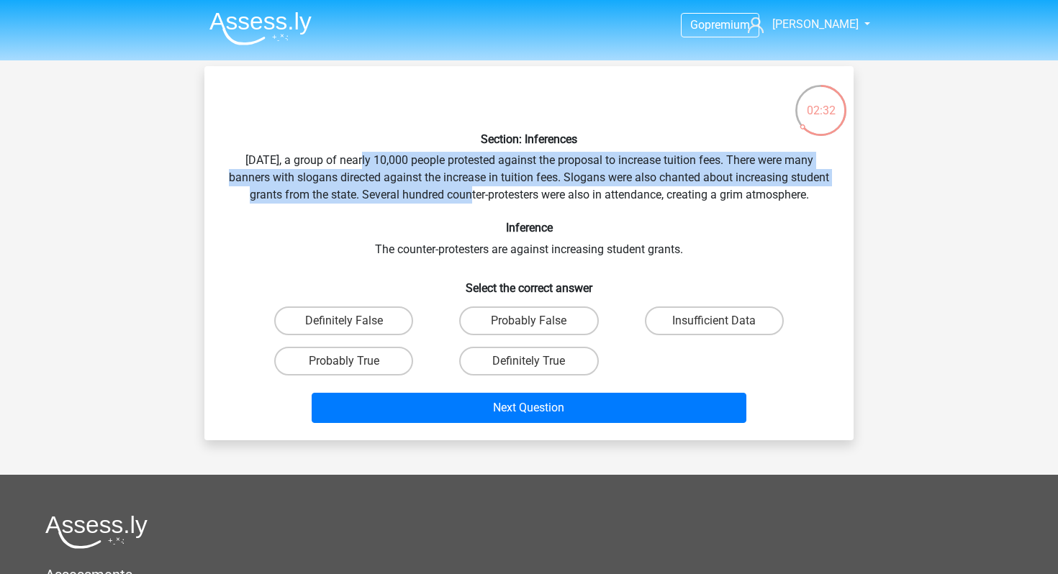
drag, startPoint x: 358, startPoint y: 158, endPoint x: 487, endPoint y: 191, distance: 133.7
click at [487, 190] on div "Section: Inferences Last Saturday, a group of nearly 10,000 people protested ag…" at bounding box center [529, 253] width 638 height 351
click at [487, 191] on div "Section: Inferences Last Saturday, a group of nearly 10,000 people protested ag…" at bounding box center [529, 253] width 638 height 351
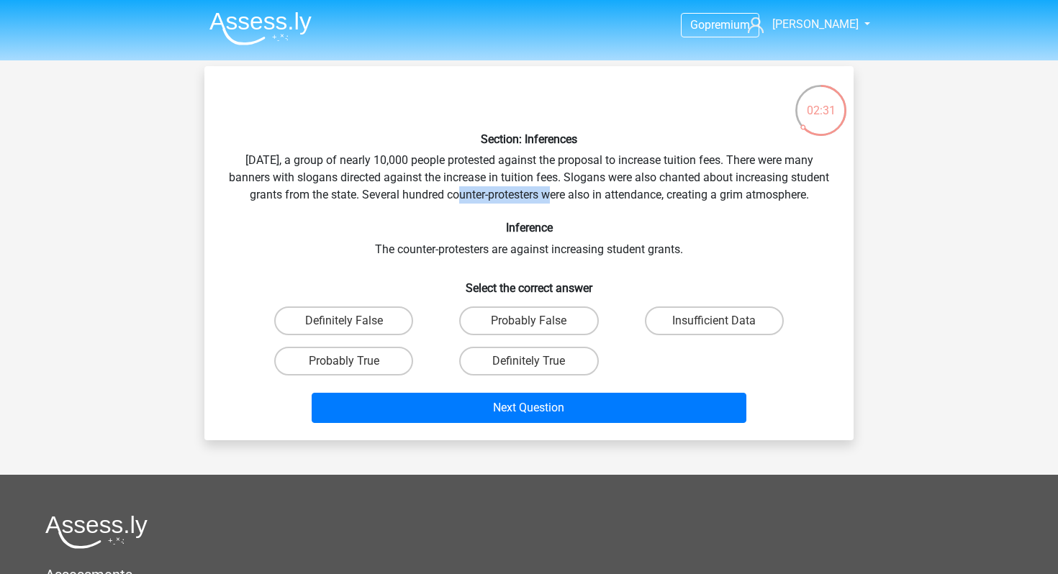
drag, startPoint x: 474, startPoint y: 196, endPoint x: 573, endPoint y: 200, distance: 99.4
click at [572, 200] on div "Section: Inferences Last Saturday, a group of nearly 10,000 people protested ag…" at bounding box center [529, 253] width 638 height 351
click at [573, 200] on div "Section: Inferences Last Saturday, a group of nearly 10,000 people protested ag…" at bounding box center [529, 253] width 638 height 351
drag, startPoint x: 546, startPoint y: 202, endPoint x: 630, endPoint y: 227, distance: 87.9
click at [629, 227] on div "Section: Inferences Last Saturday, a group of nearly 10,000 people protested ag…" at bounding box center [529, 253] width 638 height 351
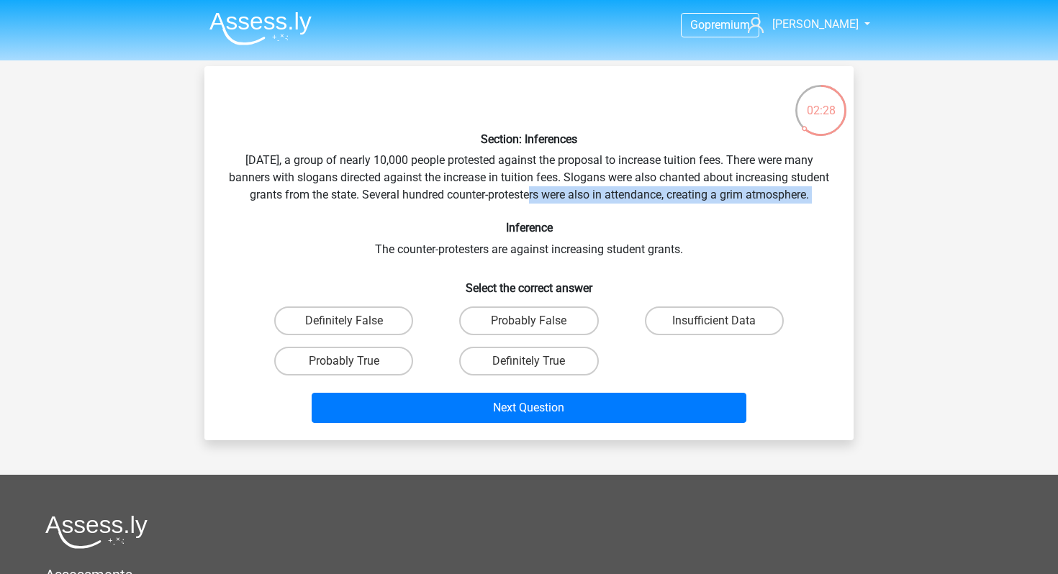
click at [570, 217] on div "Section: Inferences Last Saturday, a group of nearly 10,000 people protested ag…" at bounding box center [529, 253] width 638 height 351
drag, startPoint x: 570, startPoint y: 214, endPoint x: 459, endPoint y: 195, distance: 112.4
click at [459, 195] on div "Section: Inferences Last Saturday, a group of nearly 10,000 people protested ag…" at bounding box center [529, 253] width 638 height 351
drag, startPoint x: 459, startPoint y: 195, endPoint x: 554, endPoint y: 213, distance: 96.0
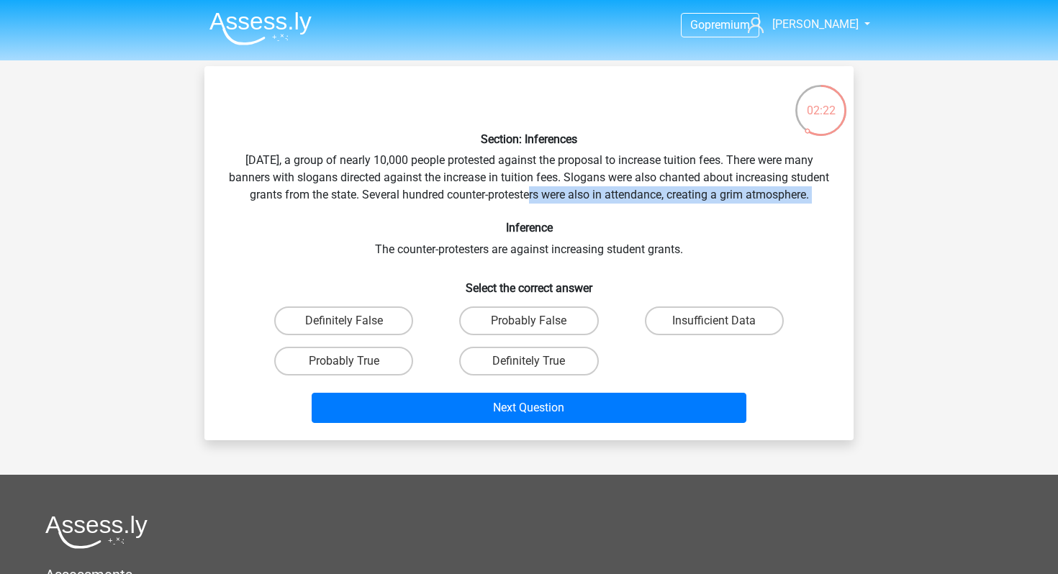
click at [550, 214] on div "Section: Inferences Last Saturday, a group of nearly 10,000 people protested ag…" at bounding box center [529, 253] width 638 height 351
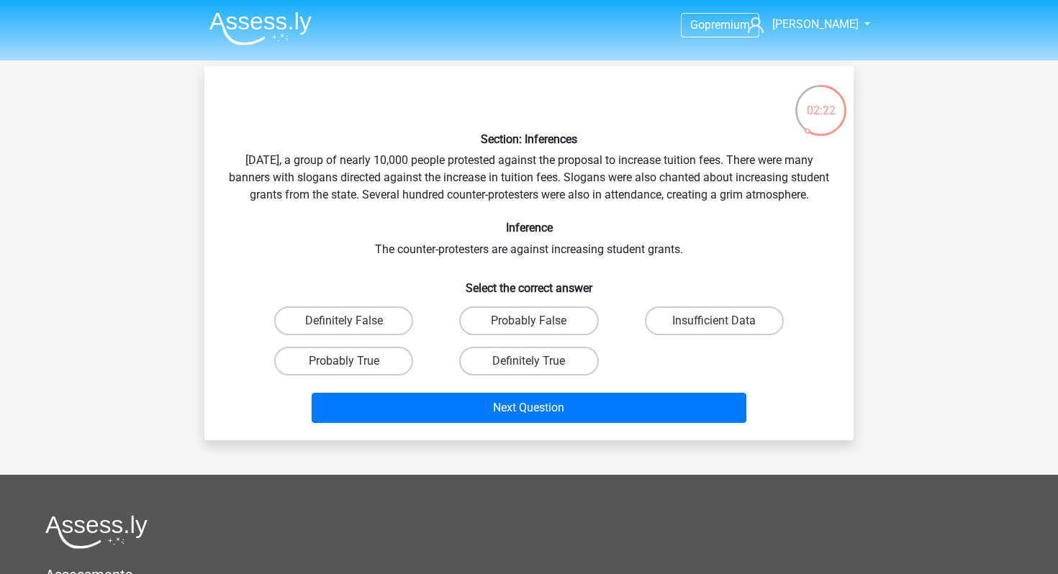
click at [554, 213] on div "Section: Inferences Last Saturday, a group of nearly 10,000 people protested ag…" at bounding box center [529, 253] width 638 height 351
click at [317, 370] on label "Probably True" at bounding box center [343, 361] width 139 height 29
click at [344, 370] on input "Probably True" at bounding box center [348, 365] width 9 height 9
radio input "true"
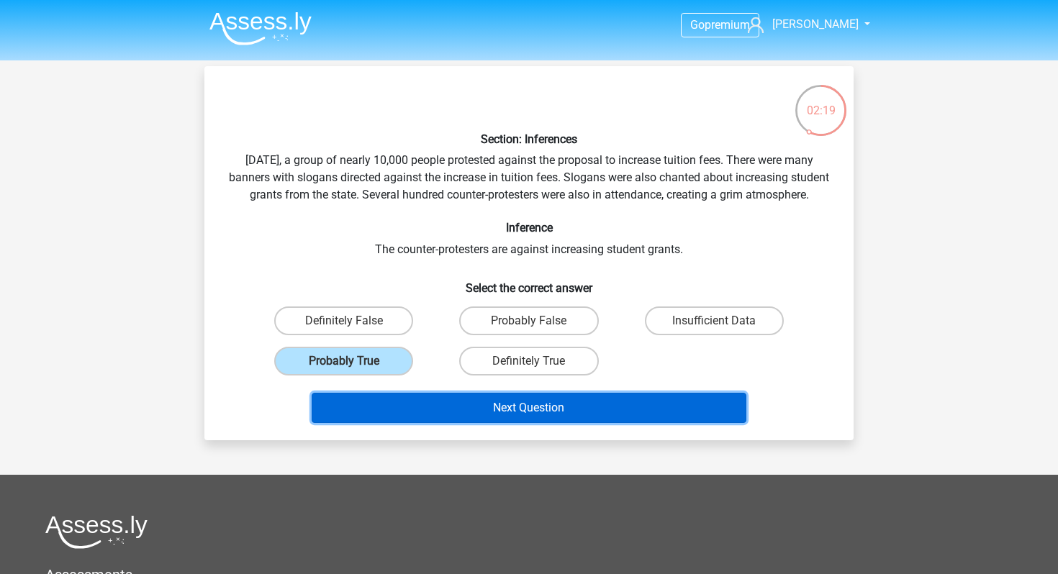
click at [392, 421] on button "Next Question" at bounding box center [529, 408] width 435 height 30
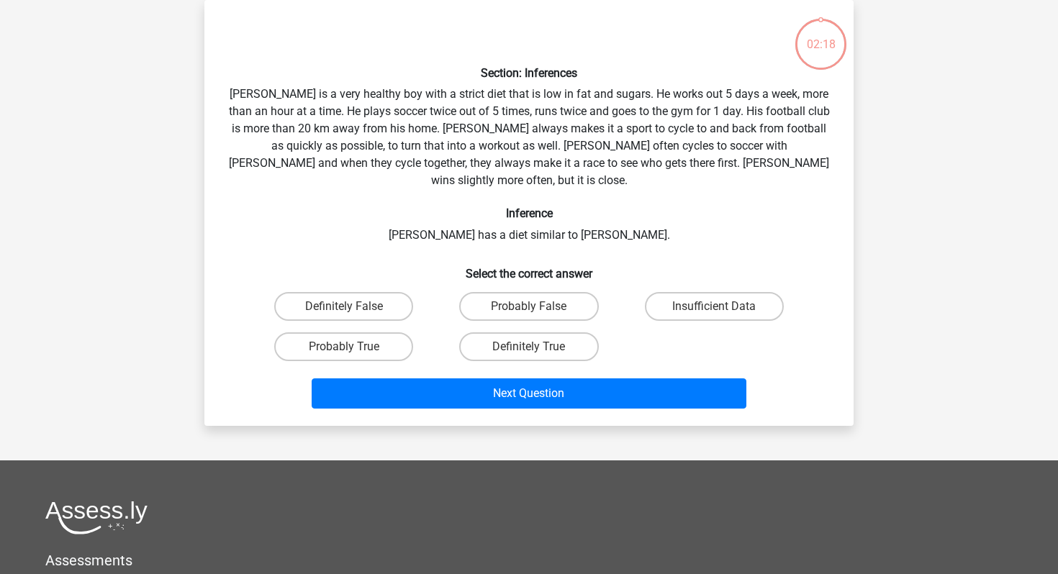
scroll to position [25, 0]
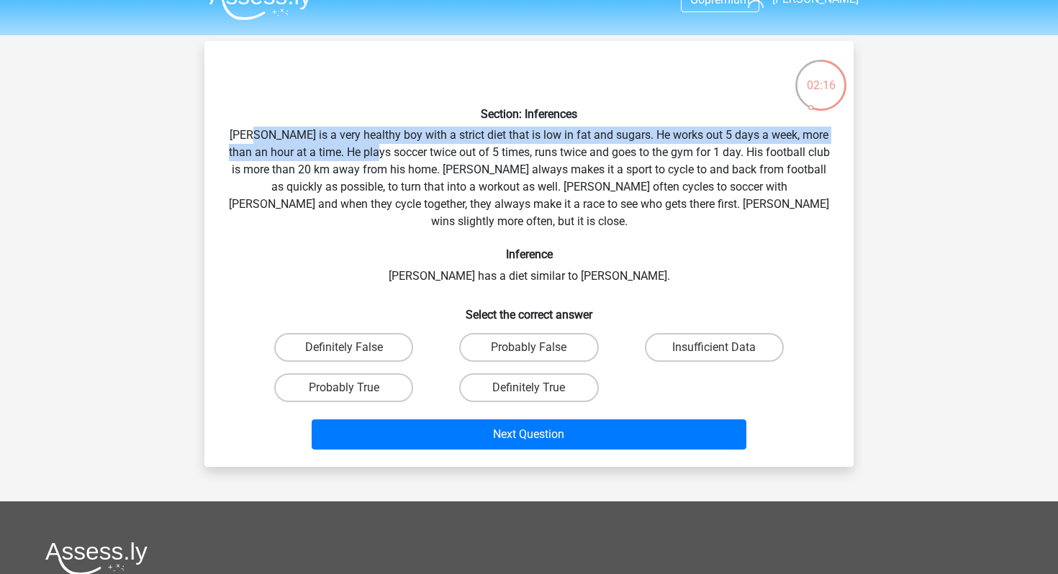
drag, startPoint x: 261, startPoint y: 127, endPoint x: 412, endPoint y: 147, distance: 152.4
click at [411, 147] on div "Section: Inferences Rowan is a very healthy boy with a strict diet that is low …" at bounding box center [529, 254] width 638 height 403
click at [412, 147] on div "Section: Inferences Rowan is a very healthy boy with a strict diet that is low …" at bounding box center [529, 254] width 638 height 403
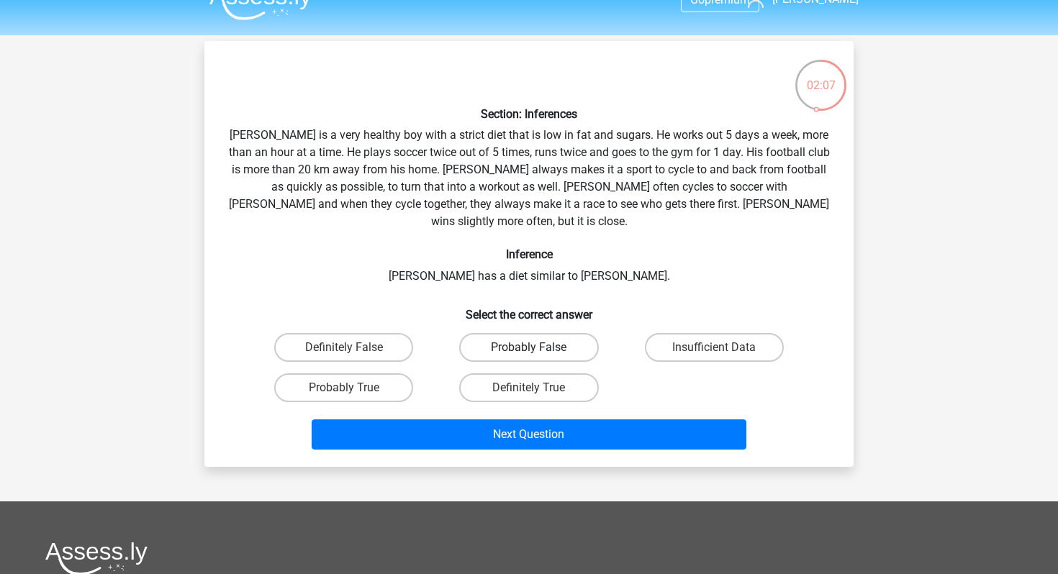
click at [514, 333] on label "Probably False" at bounding box center [528, 347] width 139 height 29
click at [529, 348] on input "Probably False" at bounding box center [533, 352] width 9 height 9
radio input "true"
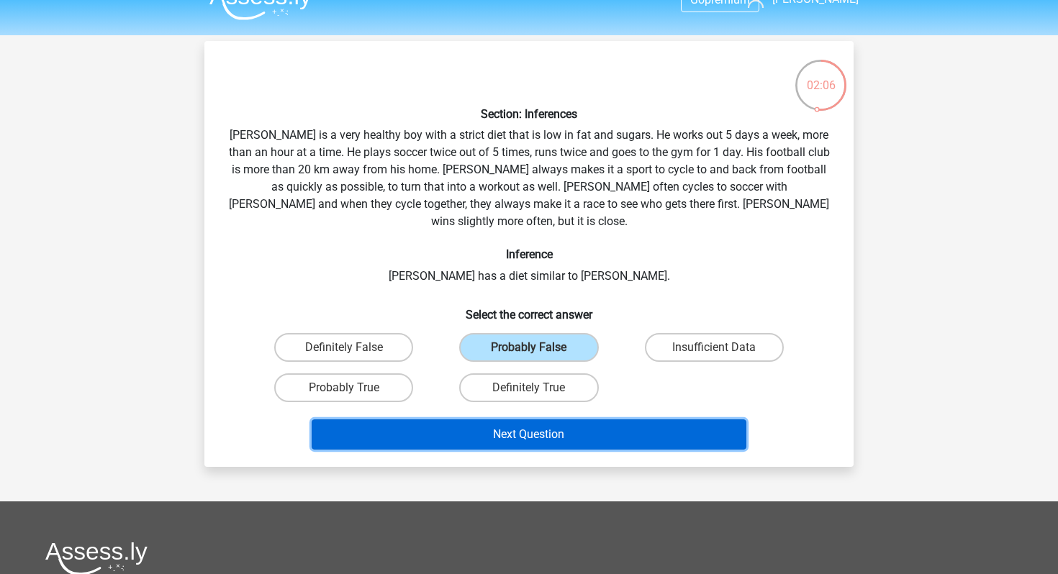
click at [523, 425] on button "Next Question" at bounding box center [529, 435] width 435 height 30
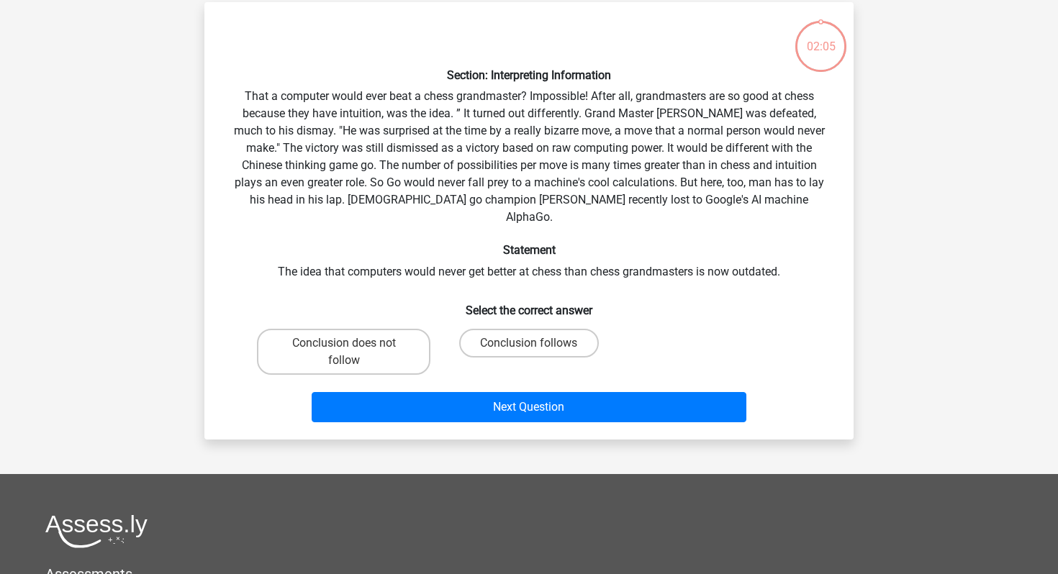
scroll to position [66, 0]
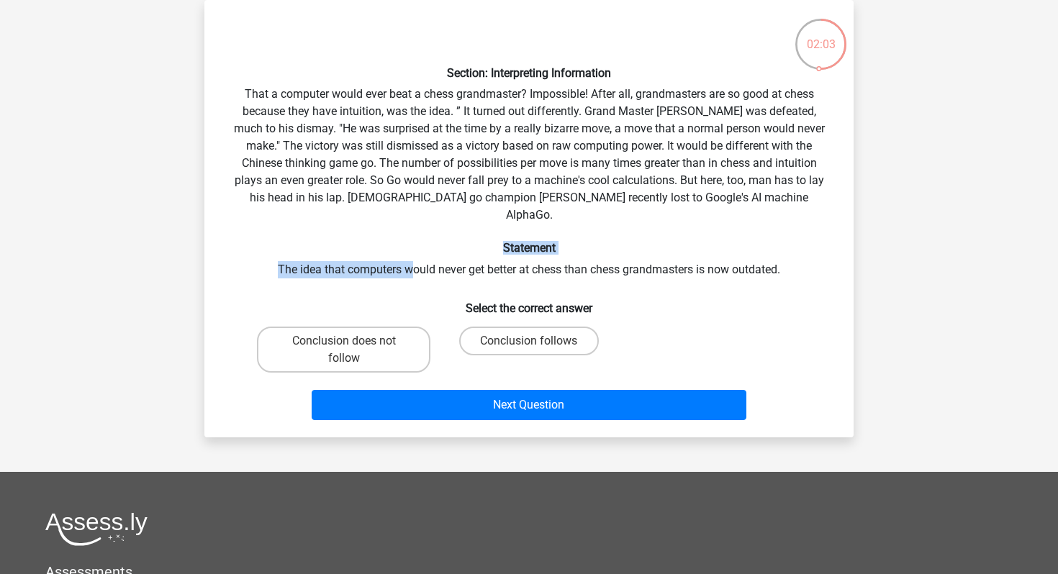
drag, startPoint x: 327, startPoint y: 236, endPoint x: 441, endPoint y: 256, distance: 116.2
click at [435, 256] on div "Section: Interpreting Information That a computer would ever beat a chess grand…" at bounding box center [529, 219] width 638 height 415
click at [443, 256] on div "Section: Interpreting Information That a computer would ever beat a chess grand…" at bounding box center [529, 219] width 638 height 415
click at [500, 336] on label "Conclusion follows" at bounding box center [528, 341] width 139 height 29
click at [529, 341] on input "Conclusion follows" at bounding box center [533, 345] width 9 height 9
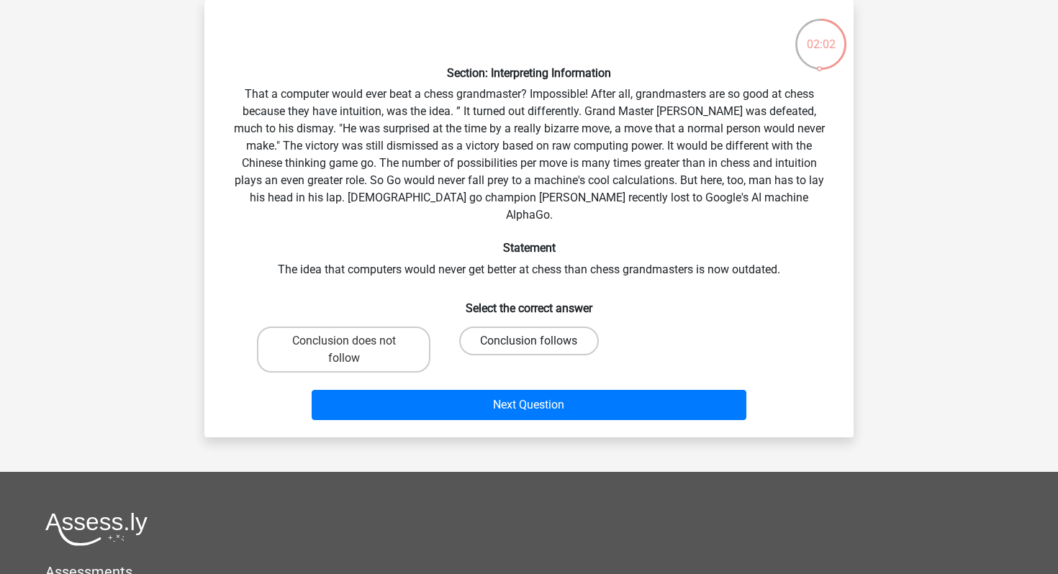
radio input "true"
click at [499, 404] on div "Next Question" at bounding box center [529, 408] width 556 height 36
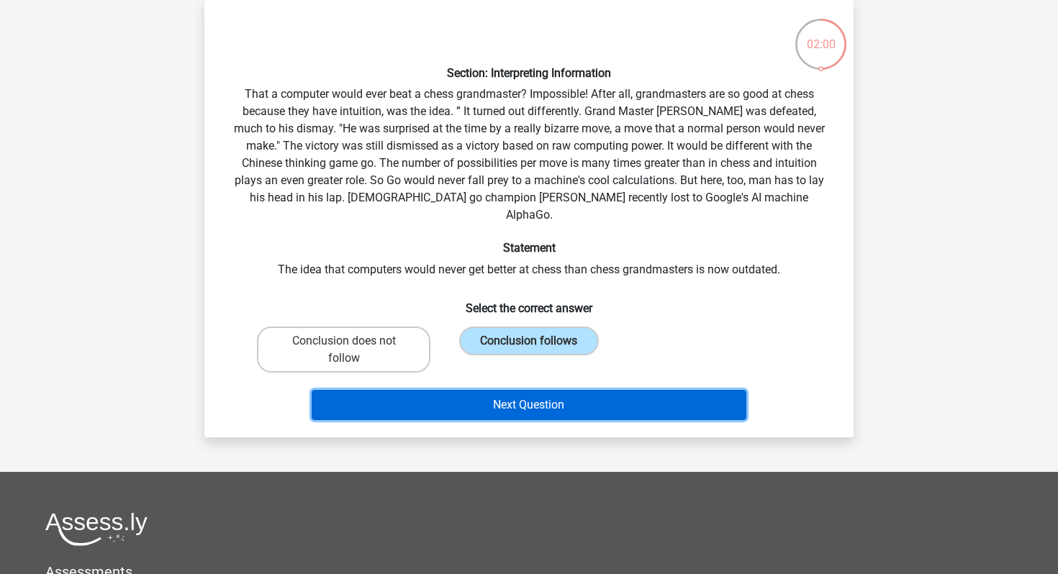
click at [506, 392] on button "Next Question" at bounding box center [529, 405] width 435 height 30
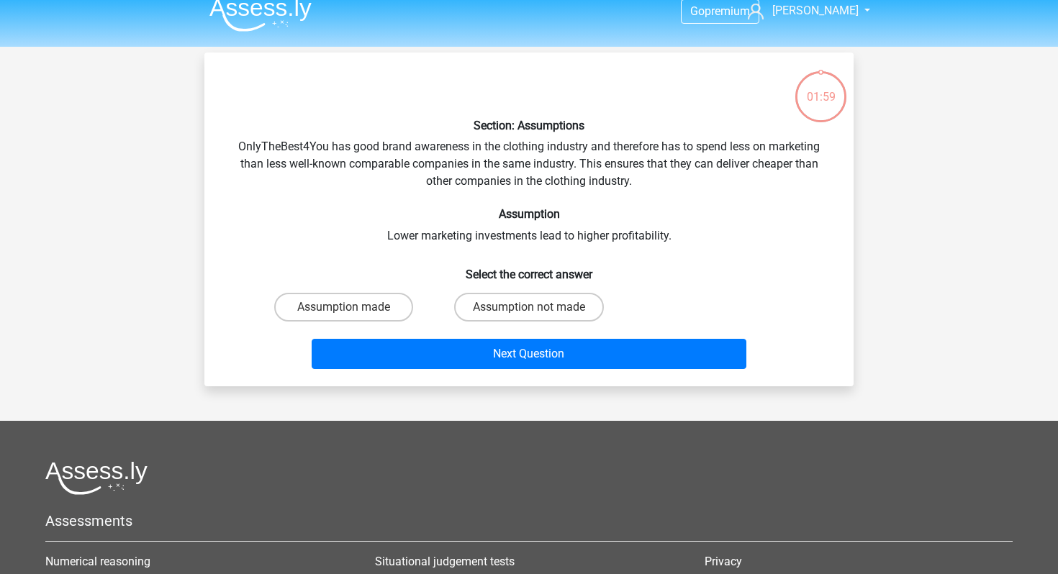
scroll to position [0, 0]
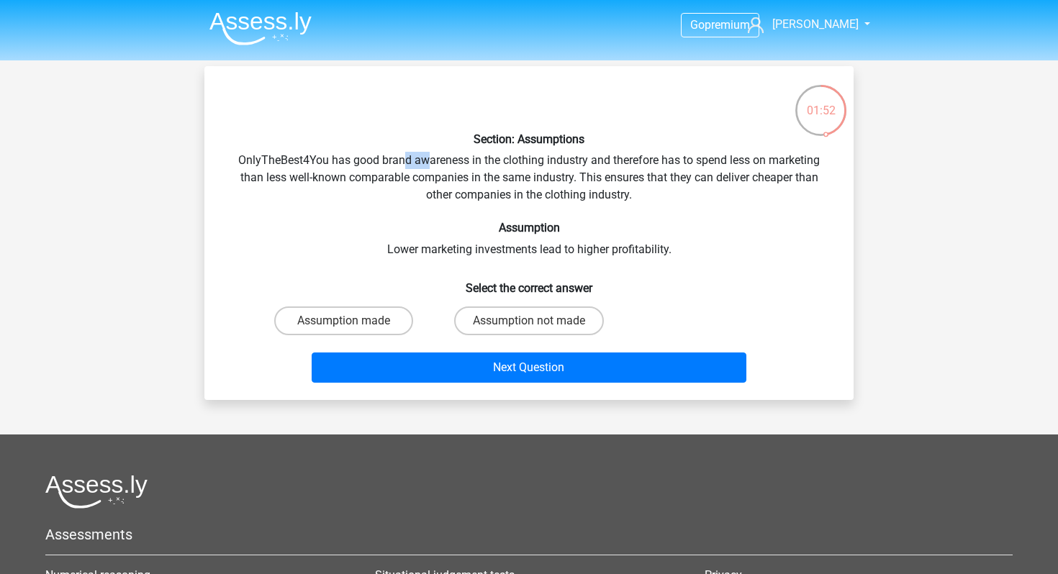
drag, startPoint x: 400, startPoint y: 154, endPoint x: 441, endPoint y: 161, distance: 41.7
click at [440, 161] on div "Section: Assumptions OnlyTheBest4You has good brand awareness in the clothing i…" at bounding box center [529, 233] width 638 height 311
click at [441, 161] on div "Section: Assumptions OnlyTheBest4You has good brand awareness in the clothing i…" at bounding box center [529, 233] width 638 height 311
drag, startPoint x: 415, startPoint y: 180, endPoint x: 469, endPoint y: 184, distance: 54.1
click at [469, 184] on div "Section: Assumptions OnlyTheBest4You has good brand awareness in the clothing i…" at bounding box center [529, 233] width 638 height 311
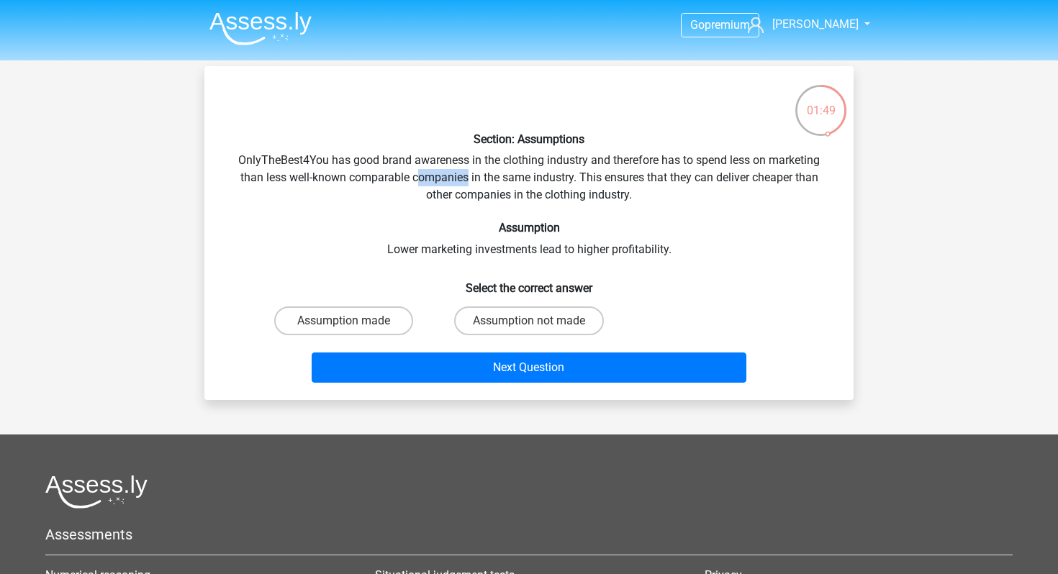
click at [469, 184] on div "Section: Assumptions OnlyTheBest4You has good brand awareness in the clothing i…" at bounding box center [529, 233] width 638 height 311
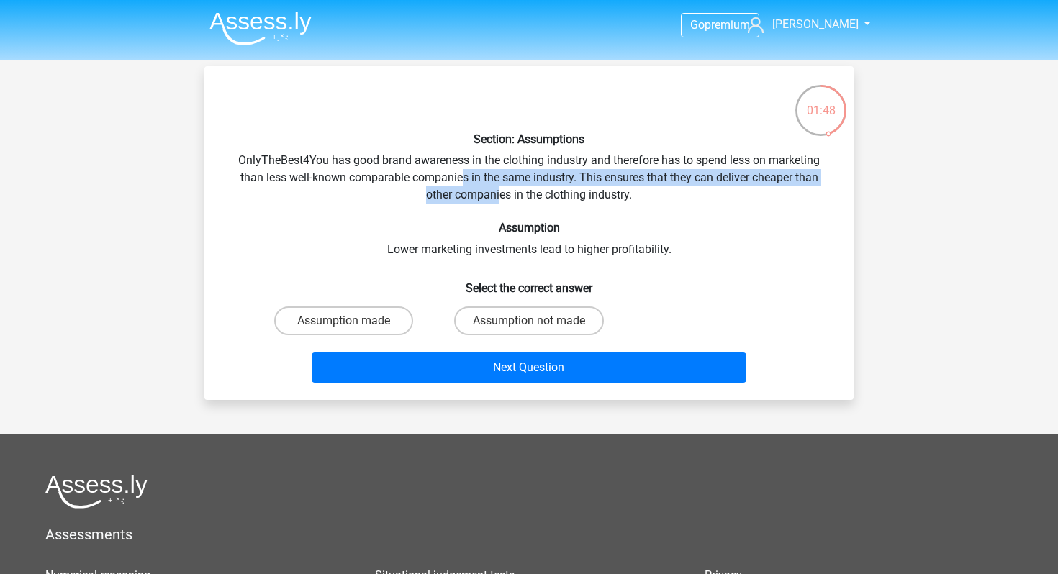
drag, startPoint x: 464, startPoint y: 184, endPoint x: 502, endPoint y: 199, distance: 42.0
click at [502, 199] on div "Section: Assumptions OnlyTheBest4You has good brand awareness in the clothing i…" at bounding box center [529, 233] width 638 height 311
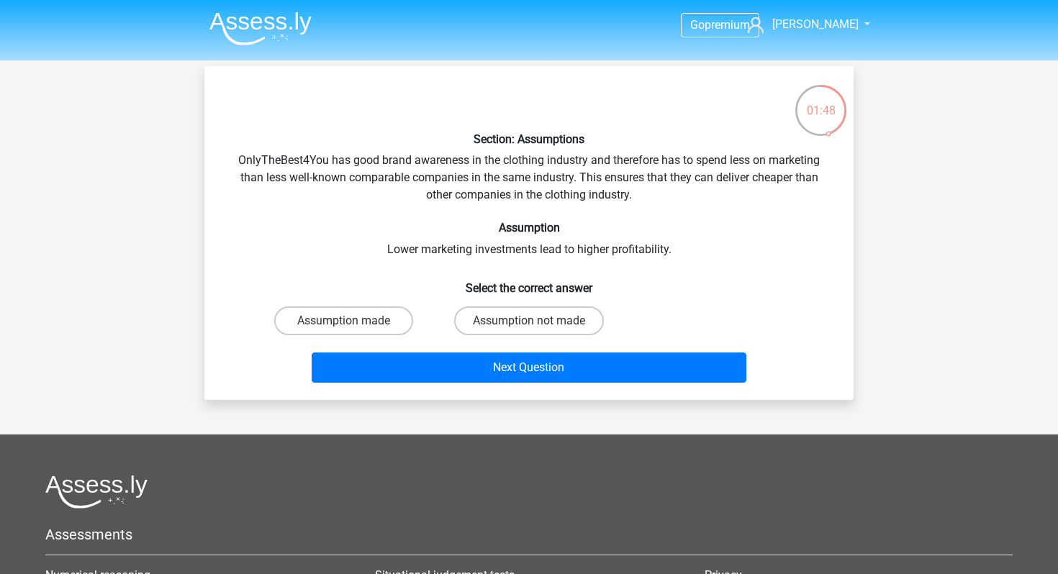
click at [502, 199] on div "Section: Assumptions OnlyTheBest4You has good brand awareness in the clothing i…" at bounding box center [529, 233] width 638 height 311
click at [492, 308] on label "Assumption not made" at bounding box center [529, 321] width 150 height 29
click at [529, 321] on input "Assumption not made" at bounding box center [533, 325] width 9 height 9
radio input "true"
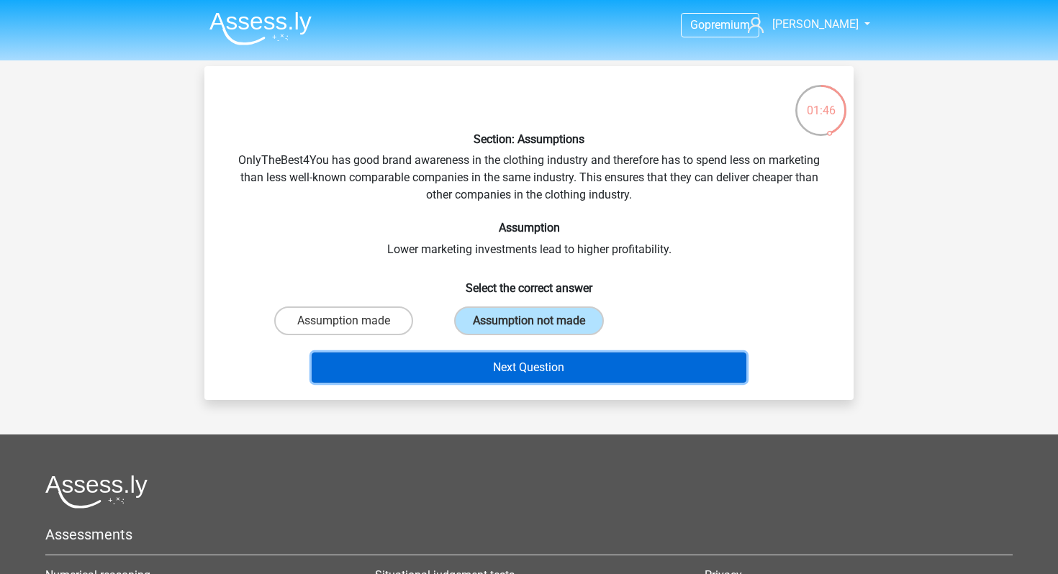
click at [487, 369] on button "Next Question" at bounding box center [529, 368] width 435 height 30
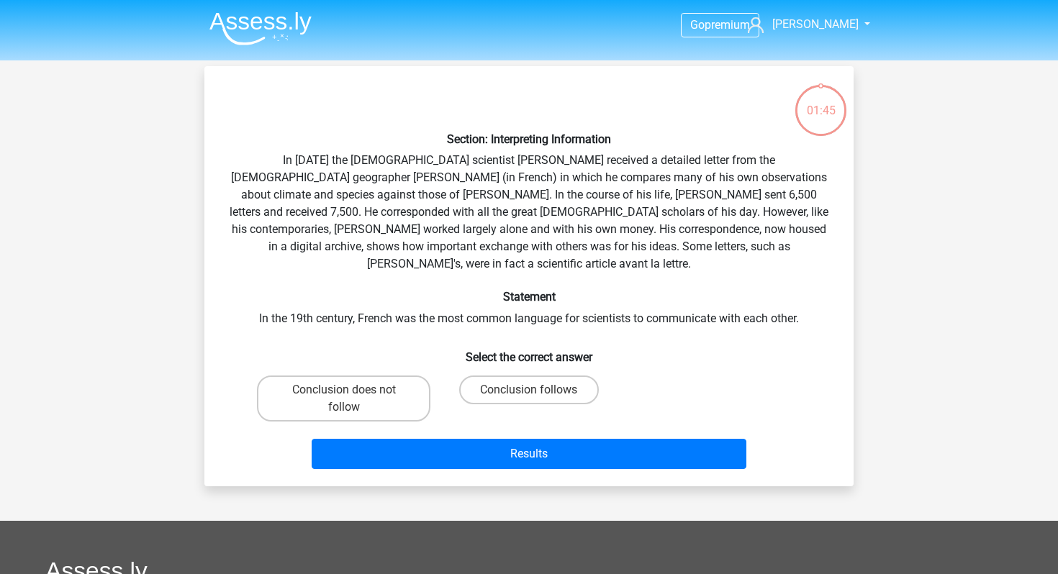
scroll to position [66, 0]
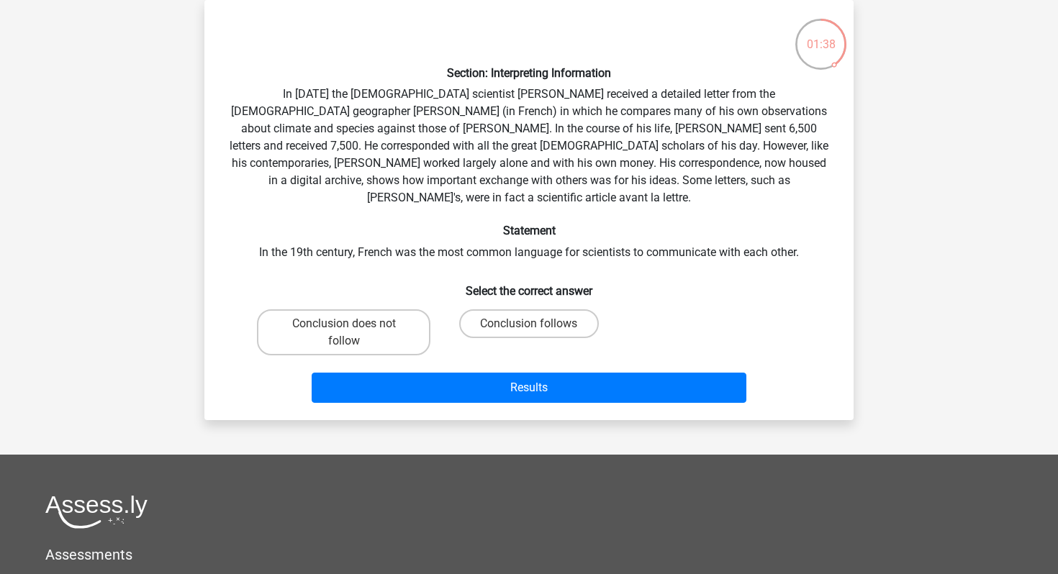
click at [353, 324] on input "Conclusion does not follow" at bounding box center [348, 328] width 9 height 9
radio input "true"
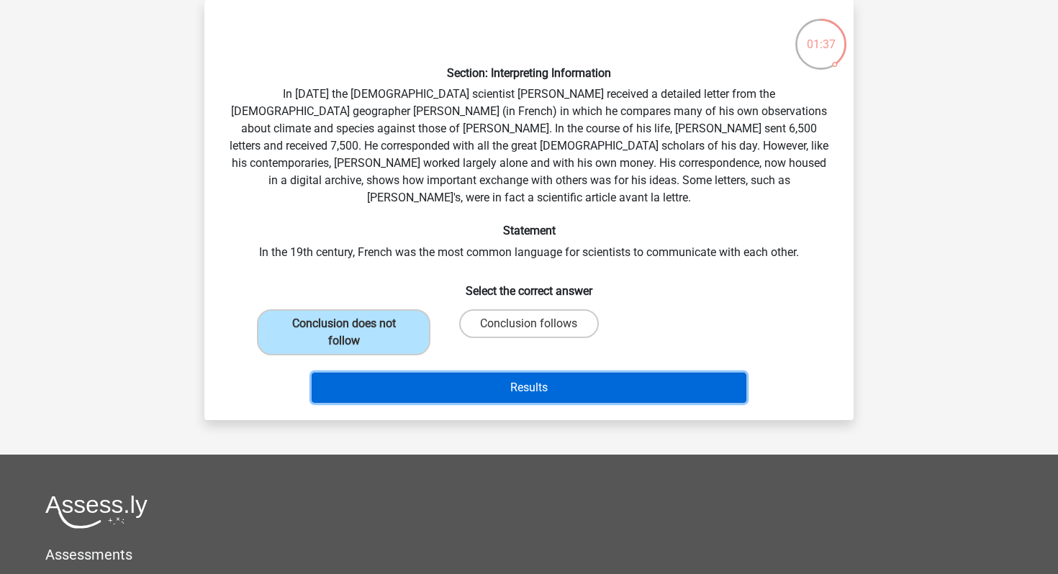
click at [422, 373] on button "Results" at bounding box center [529, 388] width 435 height 30
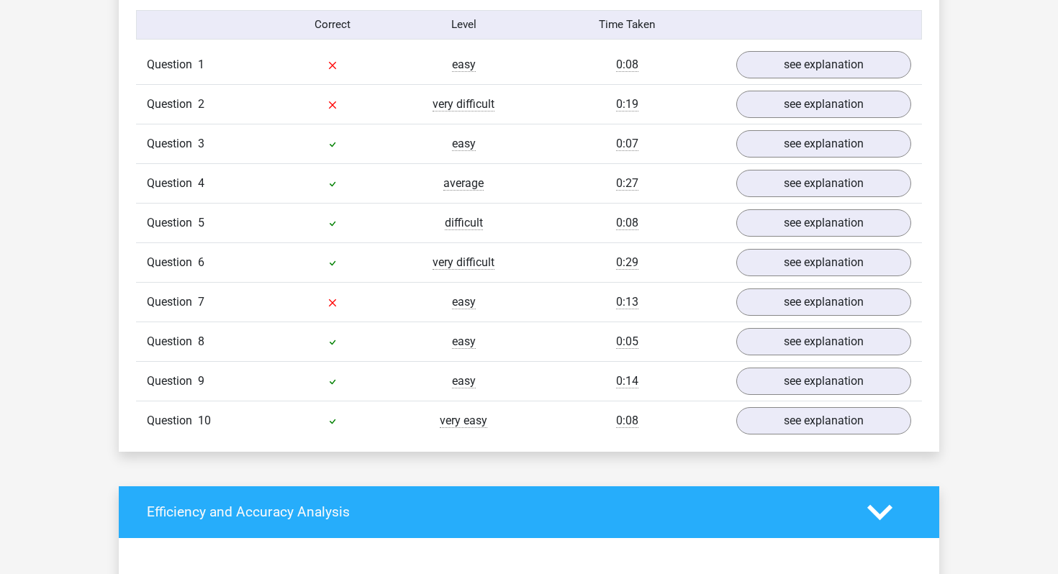
scroll to position [1160, 0]
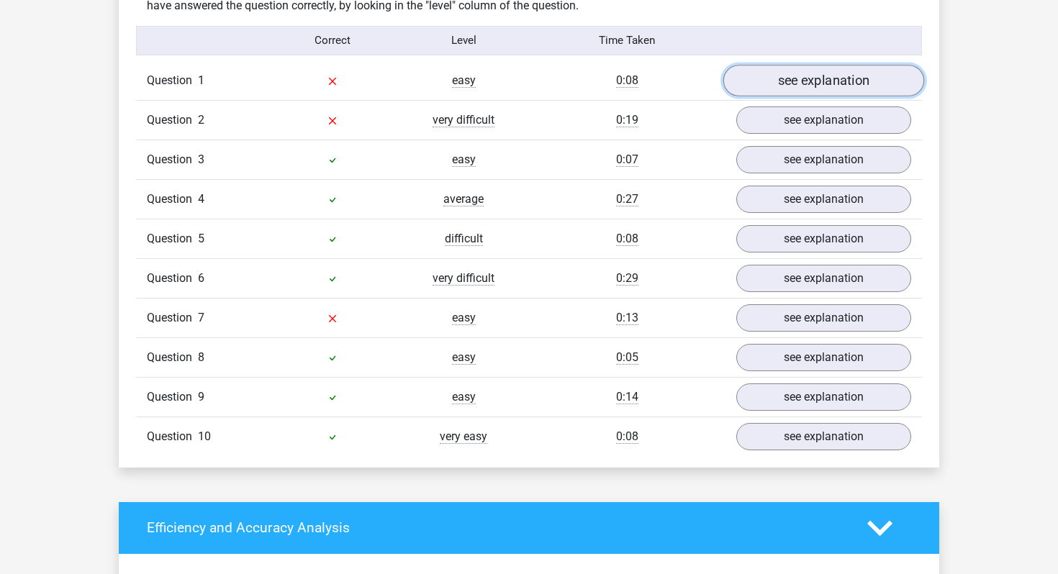
click at [758, 65] on link "see explanation" at bounding box center [823, 81] width 201 height 32
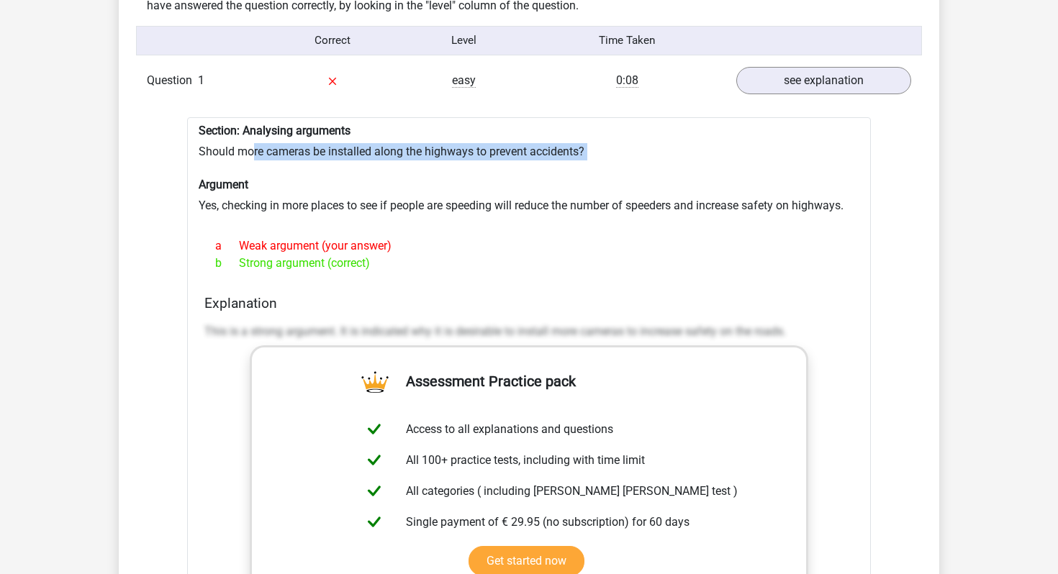
drag, startPoint x: 255, startPoint y: 147, endPoint x: 402, endPoint y: 157, distance: 147.2
click at [401, 157] on div "Section: Analysing arguments Should more cameras be installed along the highway…" at bounding box center [529, 466] width 684 height 699
click at [402, 157] on div "Section: Analysing arguments Should more cameras be installed along the highway…" at bounding box center [529, 466] width 684 height 699
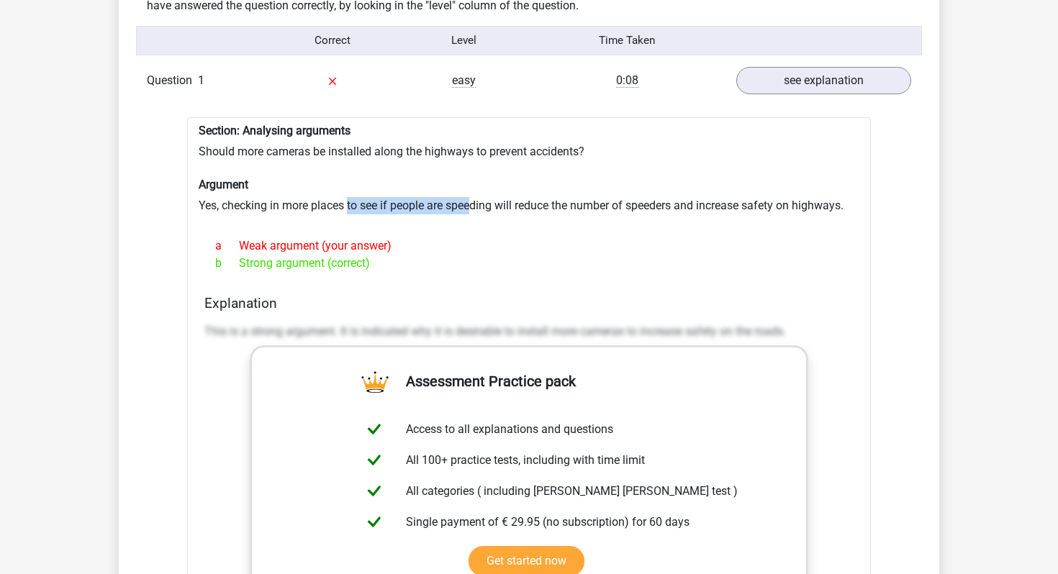
drag, startPoint x: 349, startPoint y: 199, endPoint x: 484, endPoint y: 192, distance: 134.8
click at [483, 192] on div "Section: Analysing arguments Should more cameras be installed along the highway…" at bounding box center [529, 466] width 684 height 699
click at [484, 192] on div "Section: Analysing arguments Should more cameras be installed along the highway…" at bounding box center [529, 466] width 684 height 699
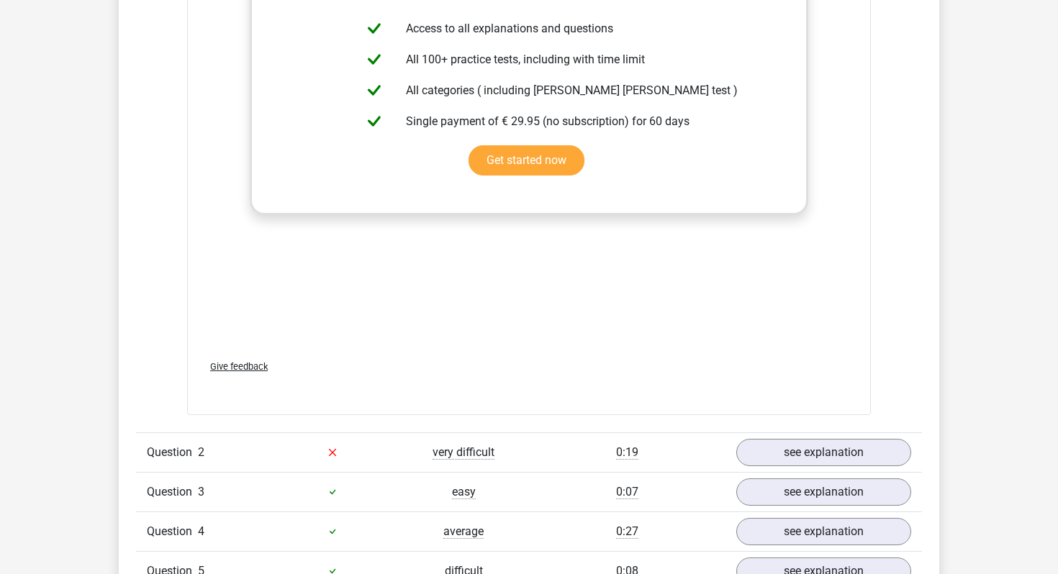
scroll to position [1666, 0]
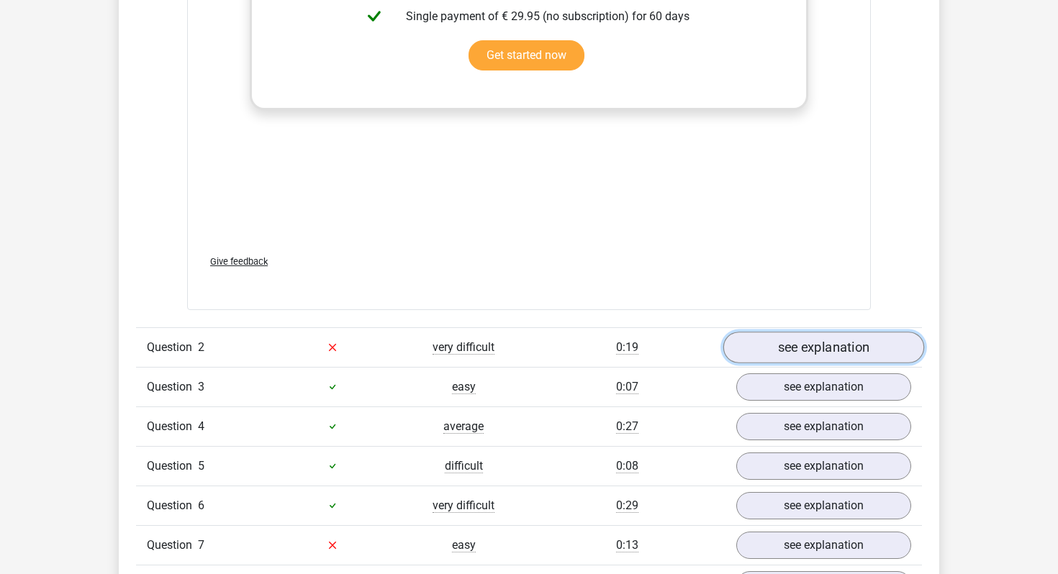
click at [797, 335] on link "see explanation" at bounding box center [823, 348] width 201 height 32
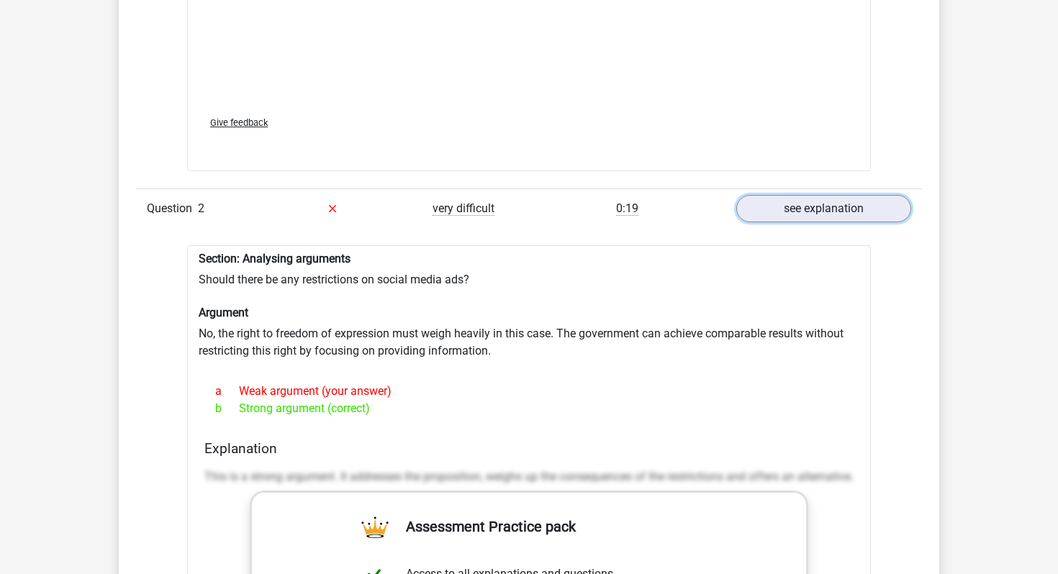
scroll to position [1813, 0]
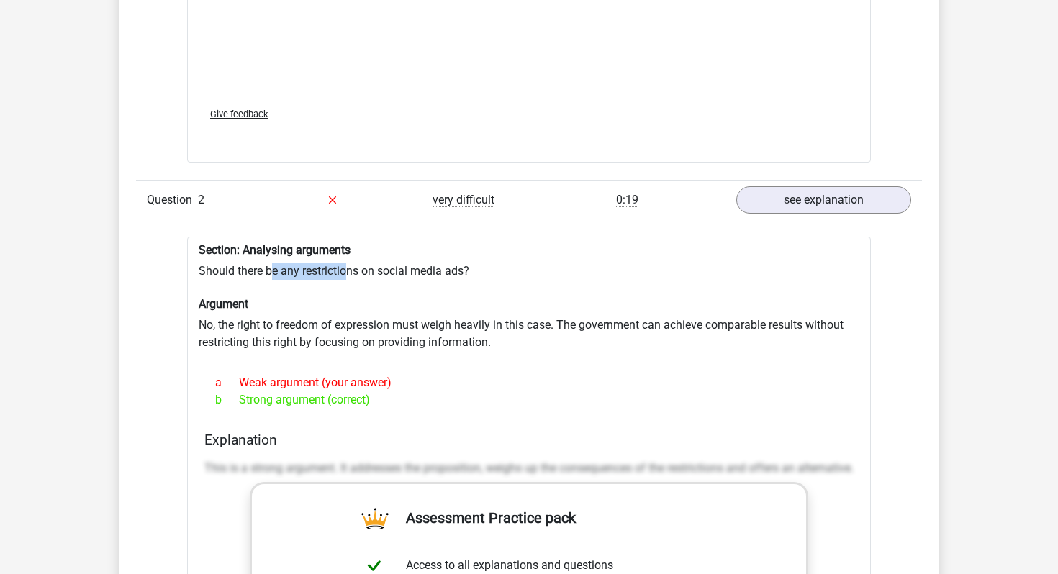
drag, startPoint x: 271, startPoint y: 265, endPoint x: 371, endPoint y: 265, distance: 99.3
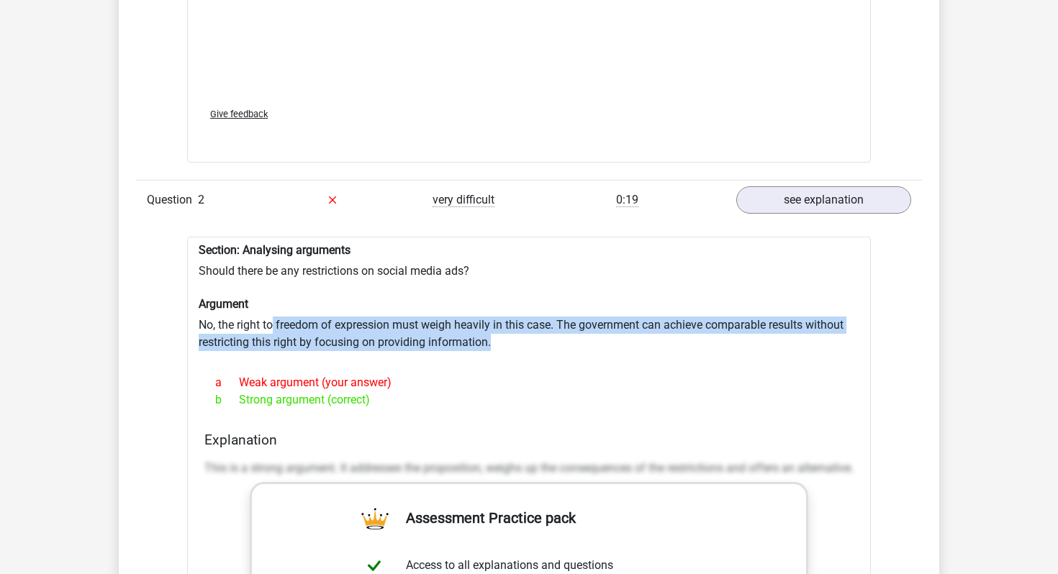
drag, startPoint x: 275, startPoint y: 318, endPoint x: 365, endPoint y: 345, distance: 93.8
click at [365, 351] on div at bounding box center [529, 357] width 661 height 12
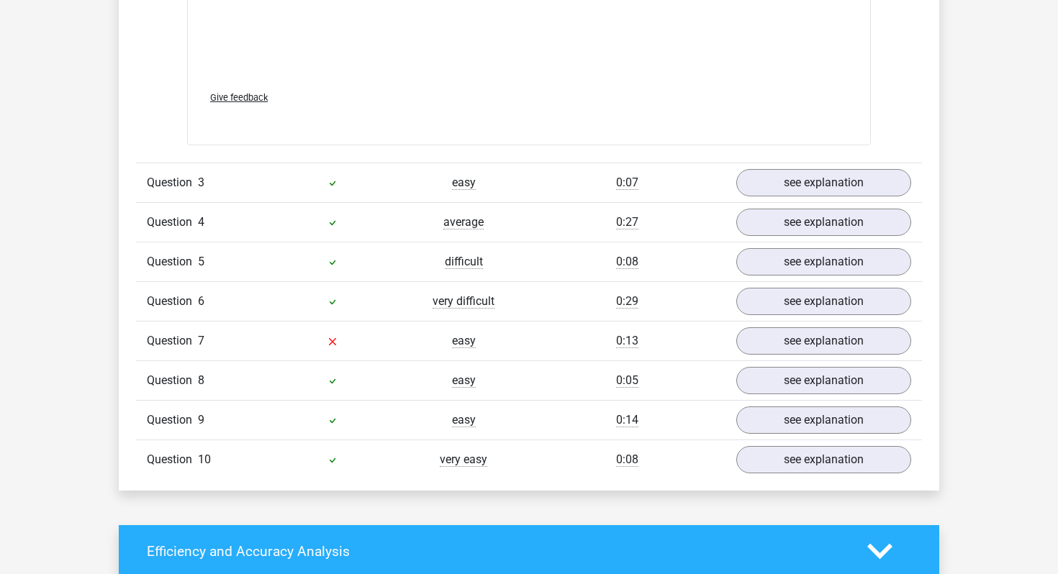
scroll to position [2628, 0]
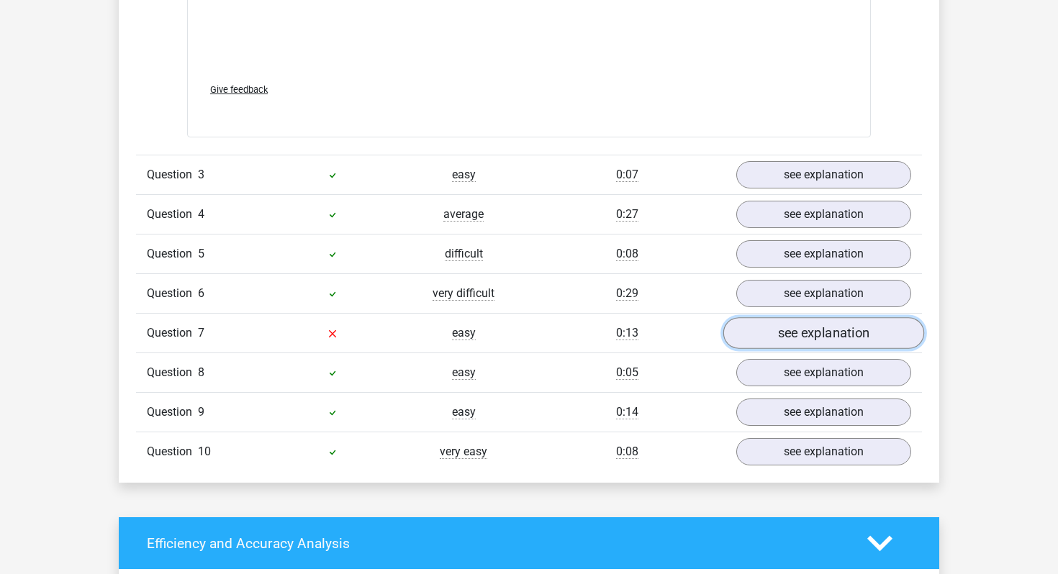
click at [759, 331] on link "see explanation" at bounding box center [823, 333] width 201 height 32
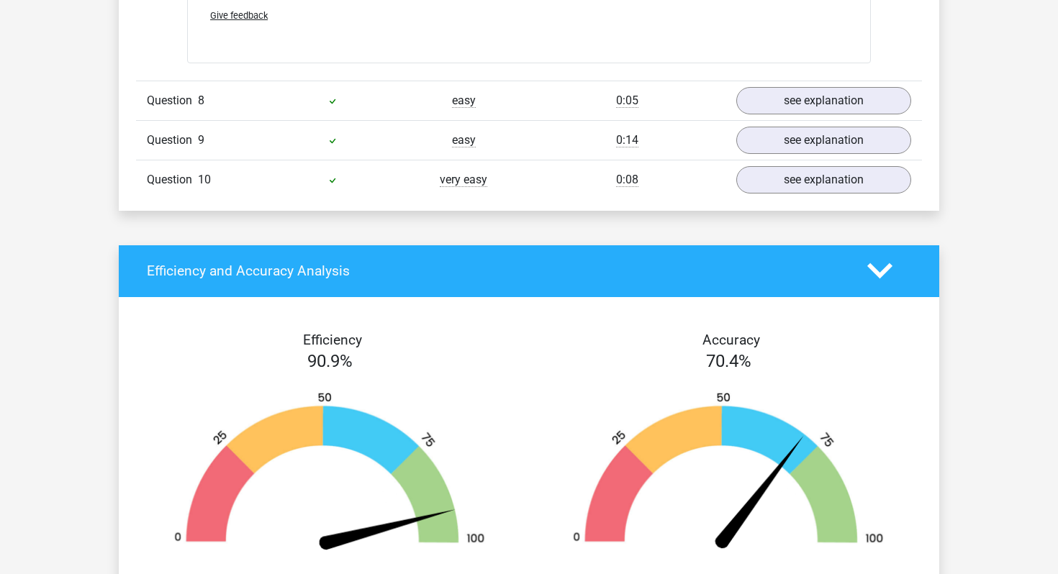
scroll to position [3914, 0]
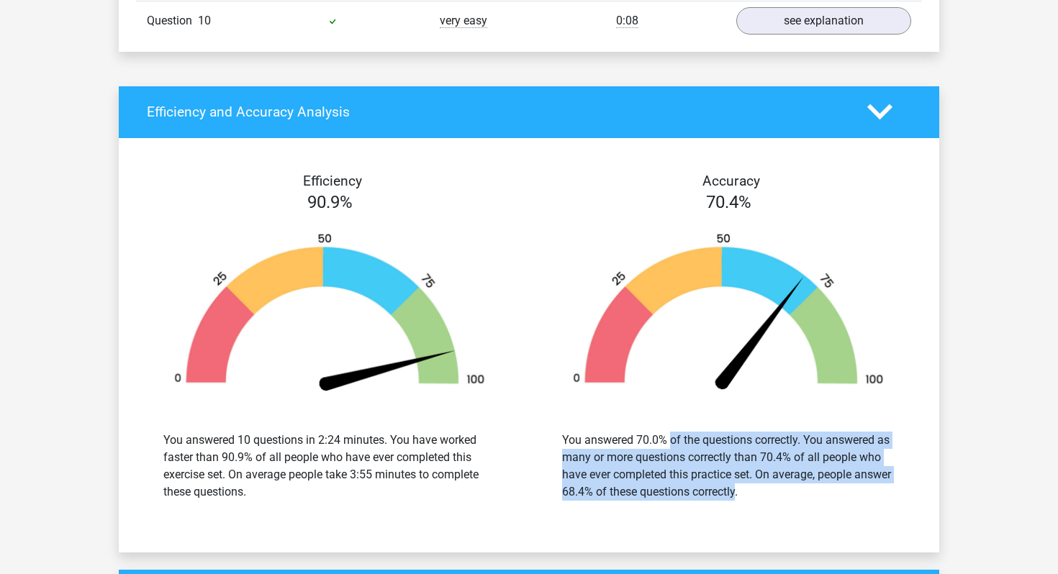
drag, startPoint x: 612, startPoint y: 439, endPoint x: 704, endPoint y: 478, distance: 100.0
click at [703, 478] on div "You answered 70.0% of the questions correctly. You answered as many or more que…" at bounding box center [728, 466] width 333 height 69
click at [704, 478] on div "You answered 70.0% of the questions correctly. You answered as many or more que…" at bounding box center [728, 466] width 333 height 69
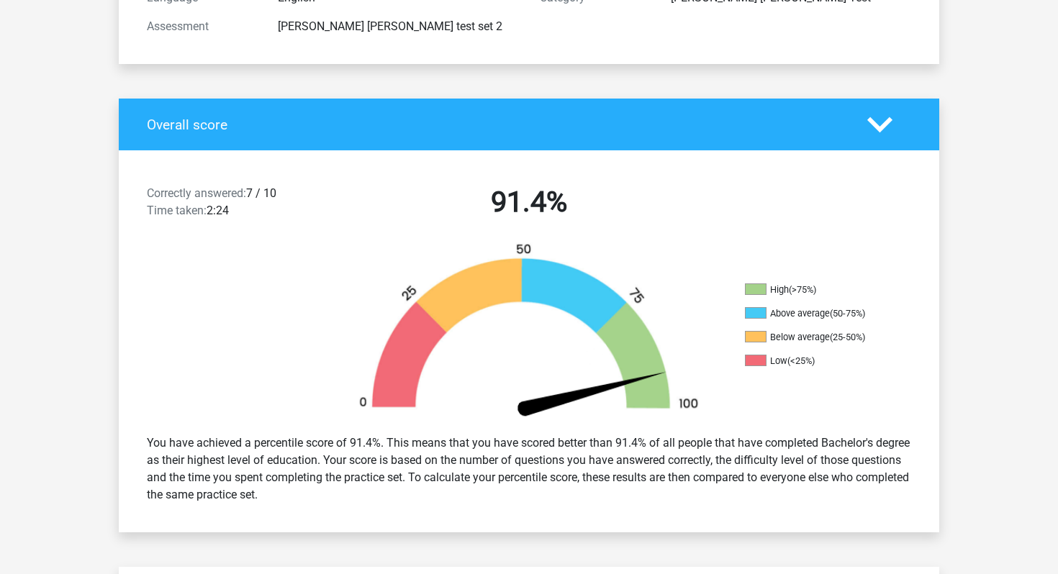
scroll to position [222, 0]
